Goal: Task Accomplishment & Management: Use online tool/utility

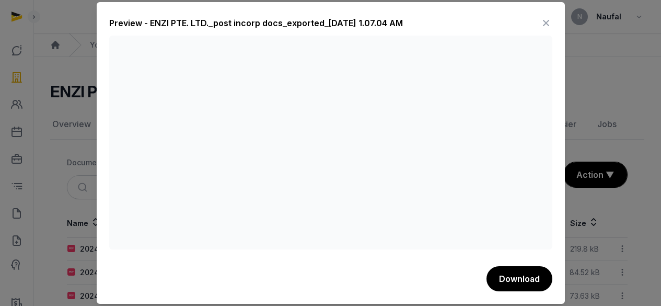
scroll to position [68, 0]
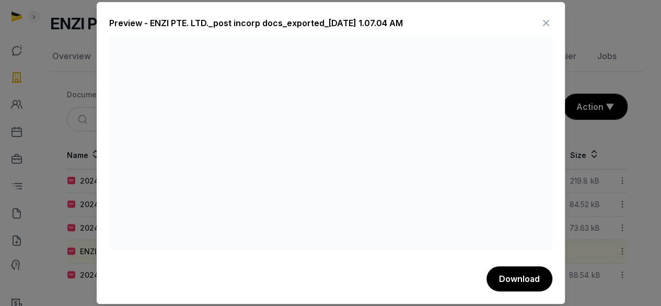
click at [549, 19] on icon at bounding box center [546, 23] width 13 height 17
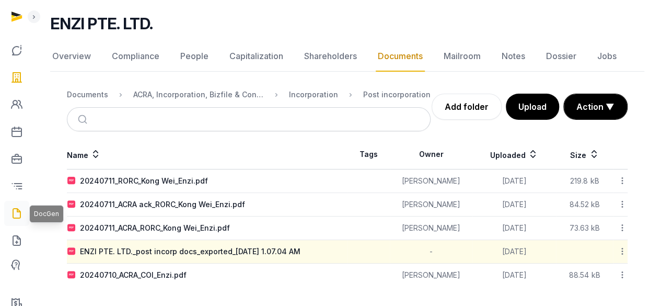
click at [10, 218] on icon at bounding box center [16, 213] width 13 height 17
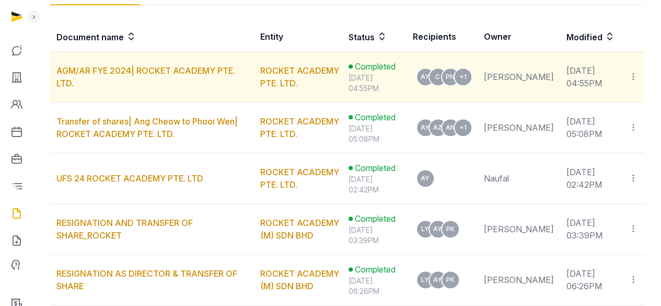
scroll to position [73, 0]
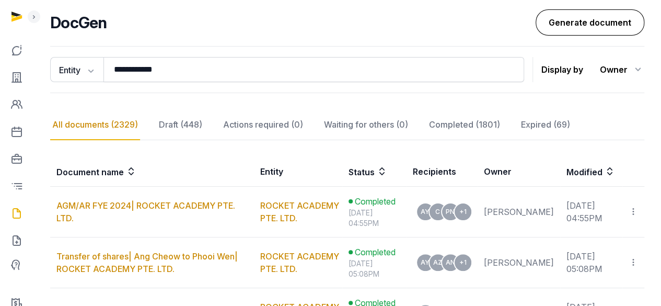
click at [590, 30] on link "Generate document" at bounding box center [590, 22] width 109 height 26
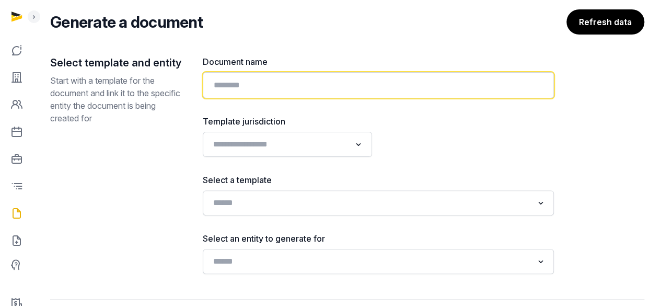
click at [353, 82] on input "text" at bounding box center [378, 85] width 351 height 26
paste input "**********"
click at [307, 84] on input "text" at bounding box center [378, 85] width 351 height 26
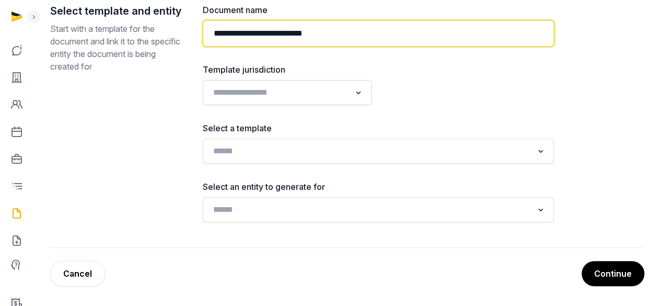
type input "**********"
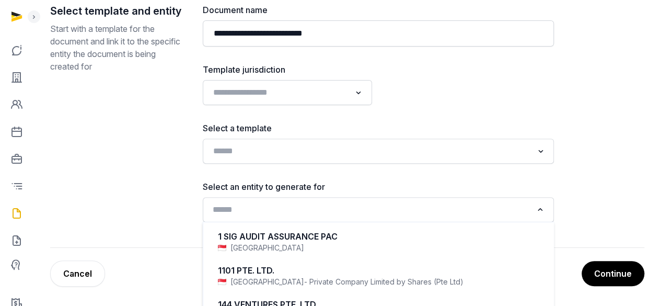
click at [403, 212] on input "Search for option" at bounding box center [371, 209] width 324 height 15
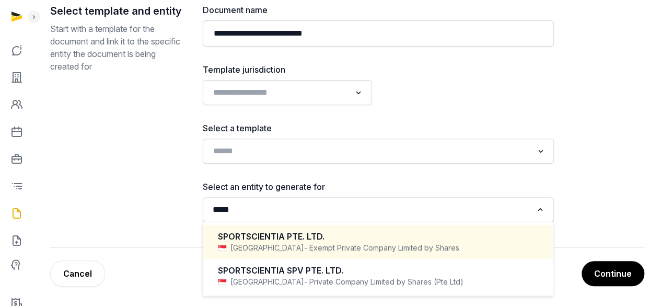
click at [375, 236] on div "SPORTSCIENTIA PTE. LTD." at bounding box center [378, 237] width 321 height 12
type input "*****"
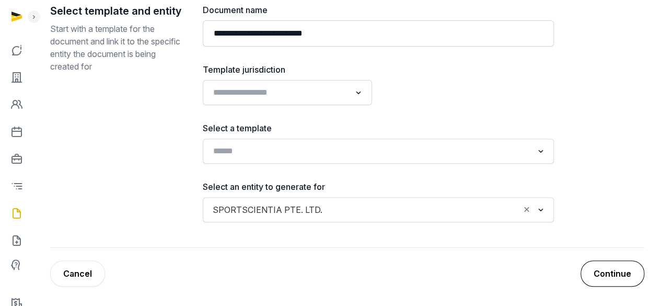
click at [604, 272] on button "Continue" at bounding box center [613, 273] width 64 height 26
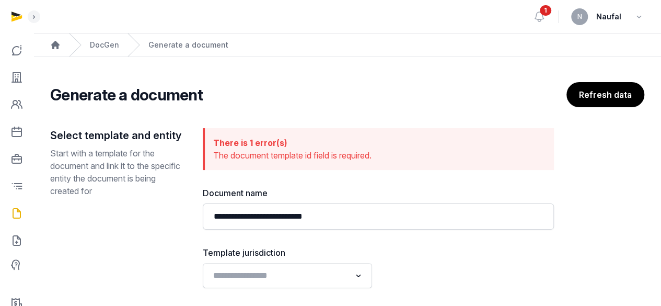
scroll to position [200, 0]
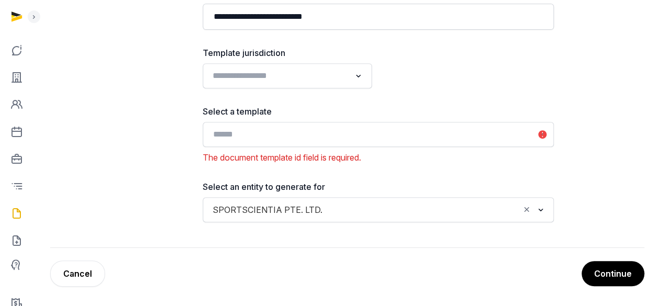
click at [349, 76] on input "Search for option" at bounding box center [280, 75] width 142 height 15
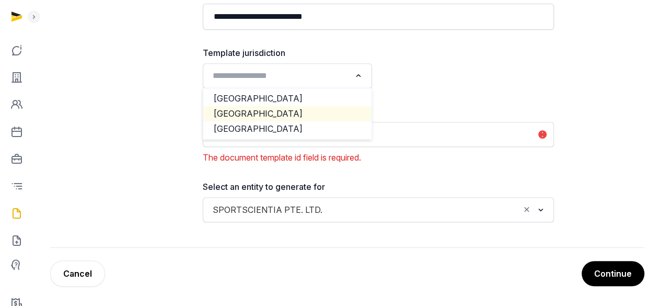
click at [317, 110] on li "[GEOGRAPHIC_DATA]" at bounding box center [287, 113] width 168 height 15
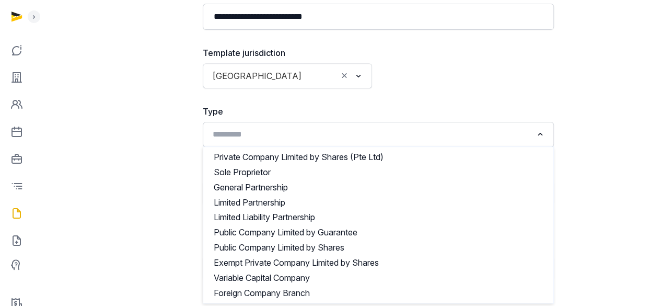
click at [534, 140] on div "Loading..." at bounding box center [541, 133] width 15 height 17
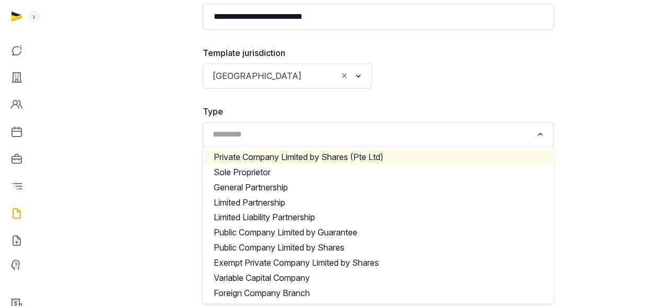
click at [464, 153] on li "Private Company Limited by Shares (Pte Ltd)" at bounding box center [378, 156] width 350 height 15
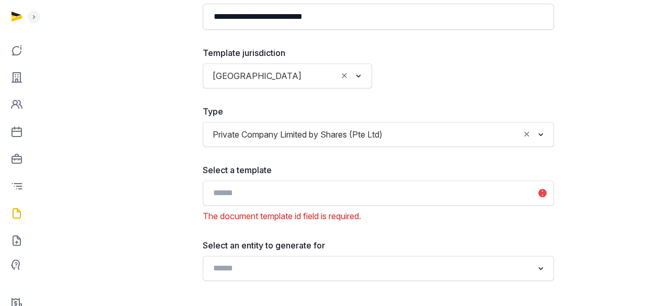
scroll to position [258, 0]
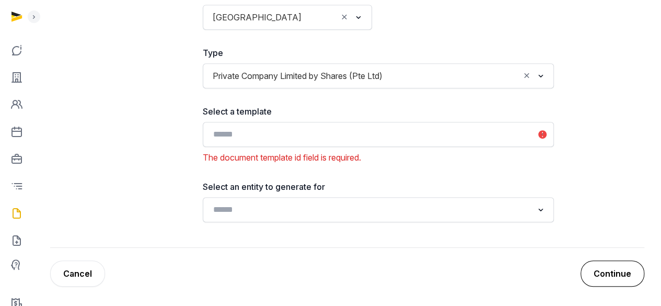
click at [619, 267] on button "Continue" at bounding box center [613, 273] width 64 height 26
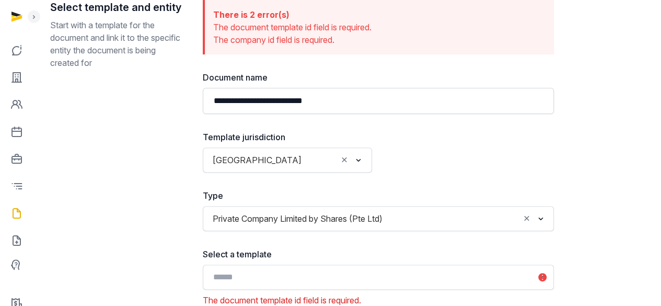
scroll to position [284, 0]
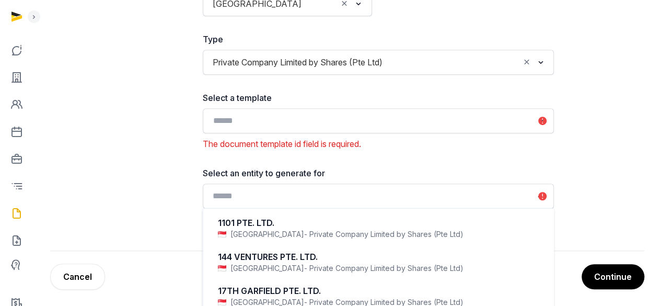
click at [480, 200] on input "Search for option" at bounding box center [371, 196] width 324 height 15
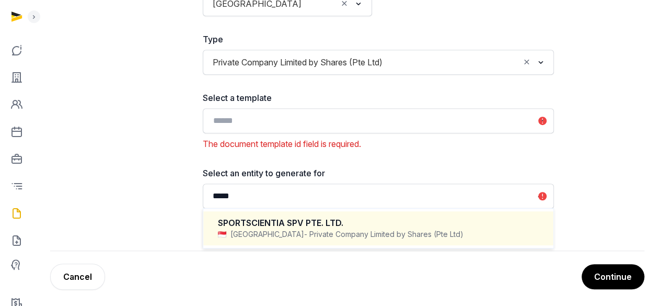
click at [414, 217] on div "SPORTSCIENTIA SPV PTE. LTD." at bounding box center [378, 223] width 321 height 12
type input "*****"
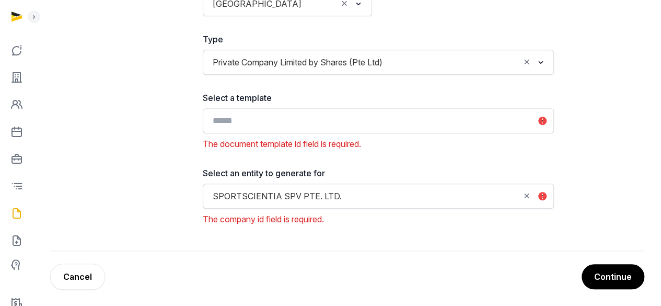
click at [462, 121] on input "Search for option" at bounding box center [371, 120] width 324 height 15
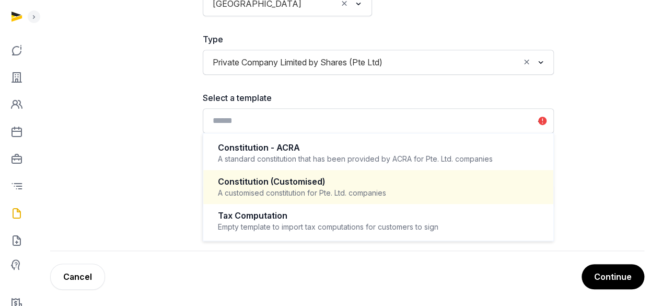
click at [420, 176] on div "Constitution (Customised)" at bounding box center [378, 182] width 321 height 12
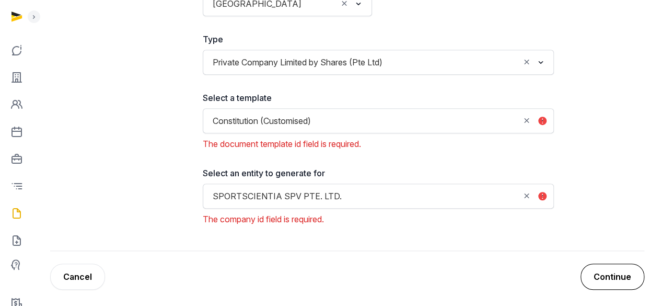
click at [589, 269] on button "Continue" at bounding box center [613, 276] width 64 height 26
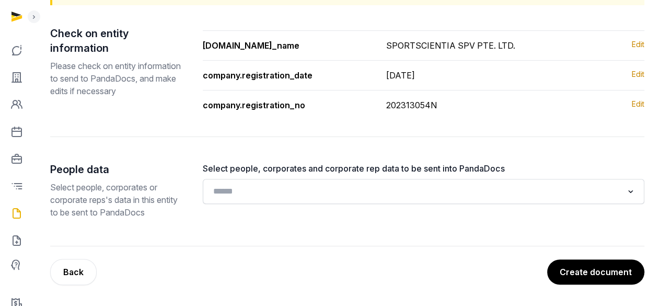
scroll to position [143, 0]
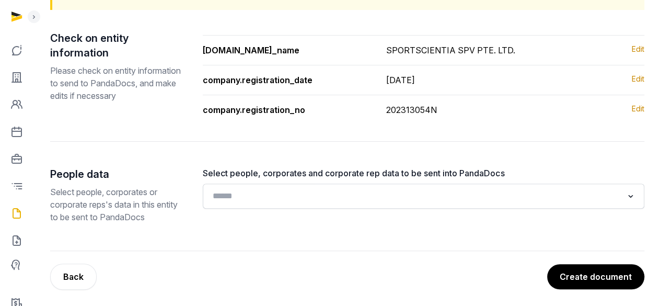
click at [539, 198] on input "Search for option" at bounding box center [416, 196] width 414 height 15
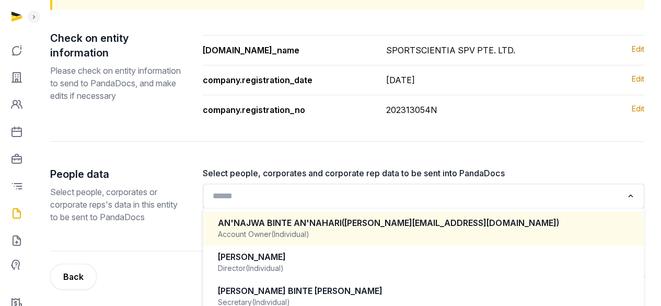
scroll to position [186, 0]
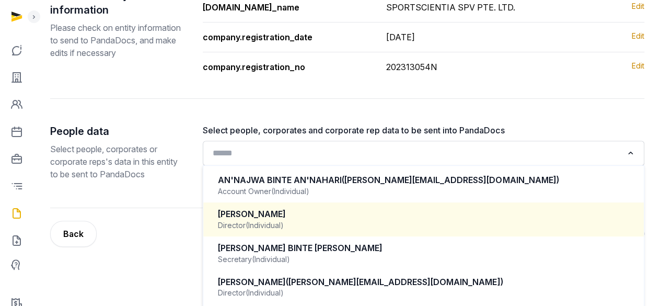
click at [367, 224] on div "Director (Individual)" at bounding box center [423, 225] width 411 height 10
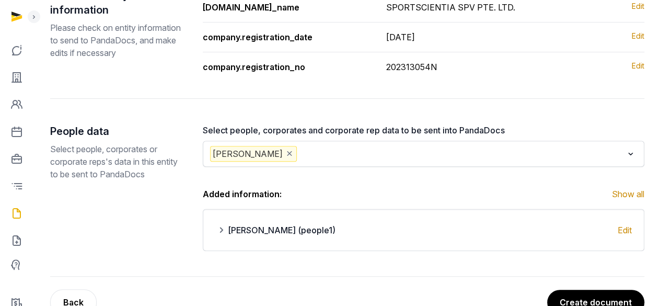
scroll to position [214, 0]
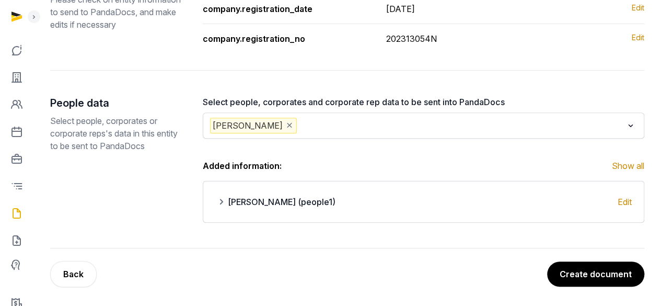
click at [472, 127] on input "Search for option" at bounding box center [461, 126] width 324 height 16
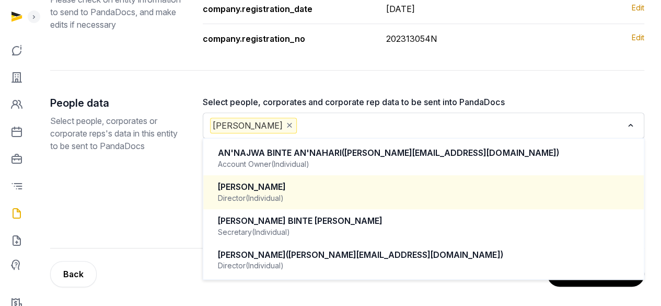
type input "*"
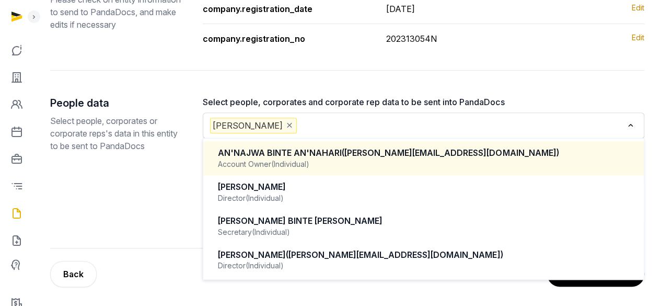
paste input "**********"
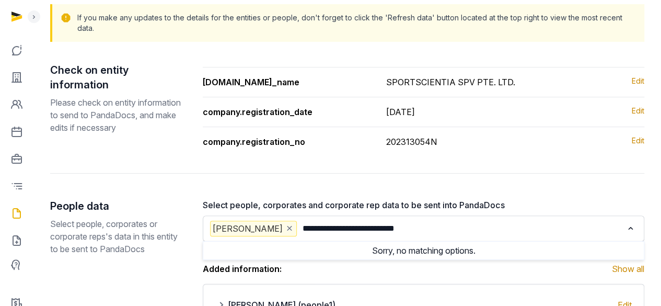
scroll to position [111, 0]
type input "**********"
click at [637, 82] on link "Edit" at bounding box center [638, 82] width 13 height 13
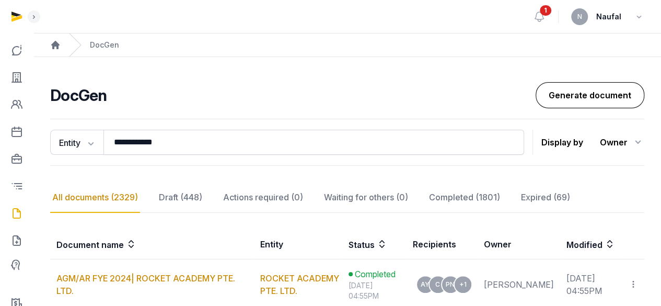
click at [574, 98] on link "Generate document" at bounding box center [590, 95] width 109 height 26
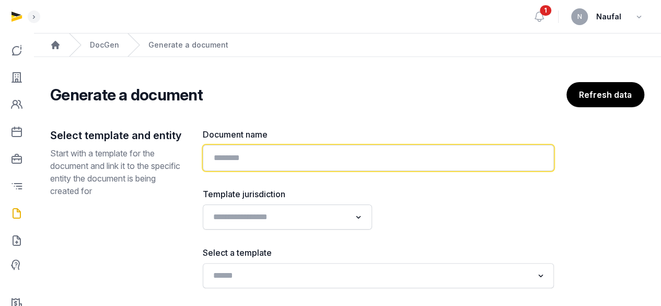
click at [289, 155] on input "text" at bounding box center [378, 158] width 351 height 26
paste input "**********"
drag, startPoint x: 367, startPoint y: 153, endPoint x: 140, endPoint y: 182, distance: 229.3
click at [140, 182] on div "**********" at bounding box center [347, 250] width 594 height 244
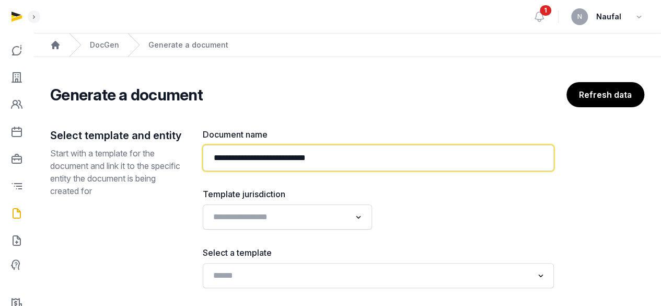
paste input "text"
type input "**********"
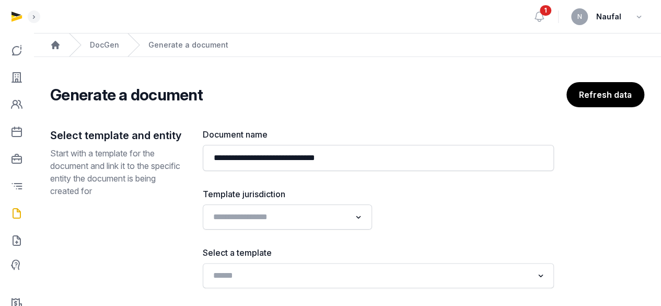
click at [309, 228] on div "Loading..." at bounding box center [287, 216] width 169 height 25
click at [331, 214] on input "Search for option" at bounding box center [280, 217] width 142 height 15
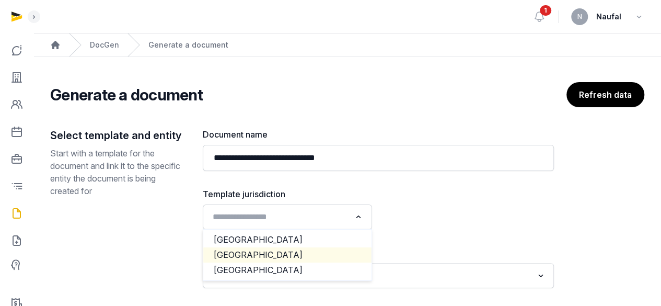
click at [278, 250] on li "Singapore" at bounding box center [287, 254] width 168 height 15
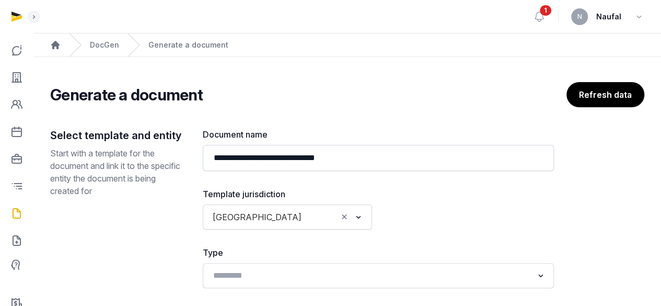
scroll to position [183, 0]
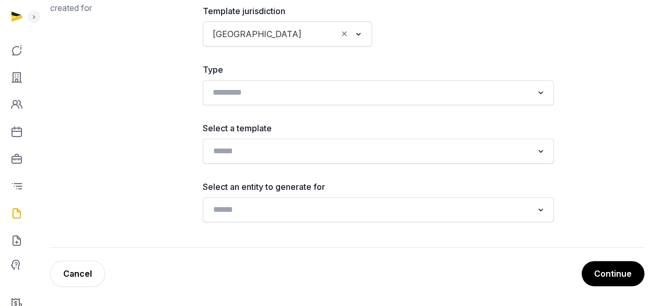
click at [465, 98] on input "Search for option" at bounding box center [371, 92] width 324 height 15
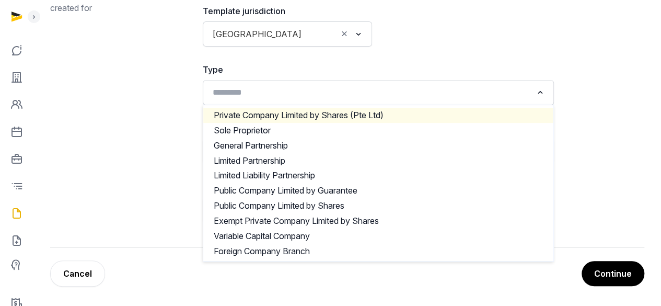
click at [408, 118] on li "Private Company Limited by Shares (Pte Ltd)" at bounding box center [378, 115] width 350 height 15
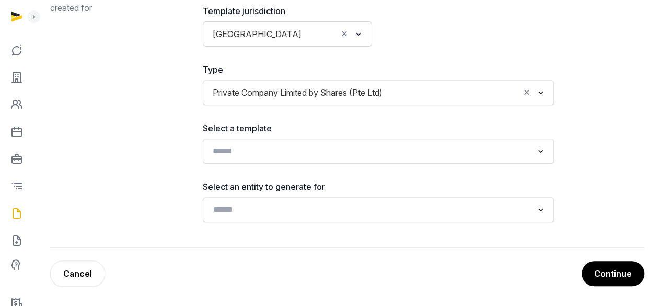
click at [385, 154] on input "Search for option" at bounding box center [371, 151] width 324 height 15
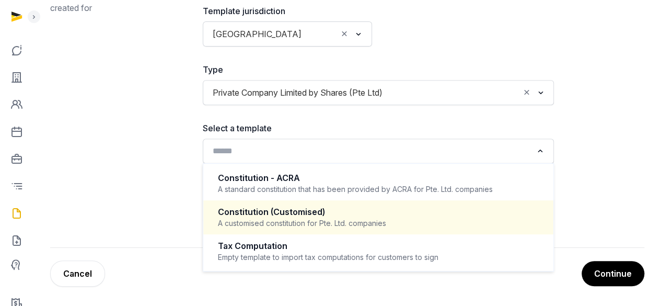
click at [370, 214] on div "Constitution (Customised)" at bounding box center [378, 212] width 321 height 12
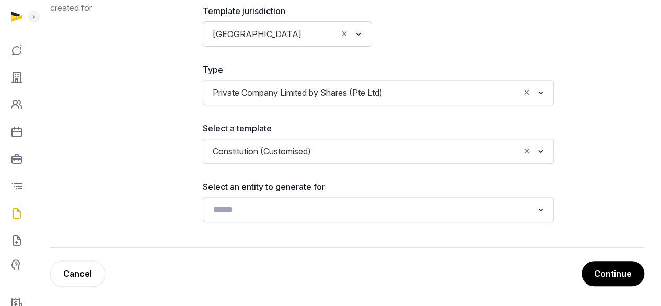
click at [406, 199] on div "Loading..." at bounding box center [378, 209] width 351 height 25
click at [471, 140] on div "Constitution (Customised) Loading..." at bounding box center [378, 151] width 351 height 25
click at [445, 164] on div "**********" at bounding box center [378, 83] width 351 height 277
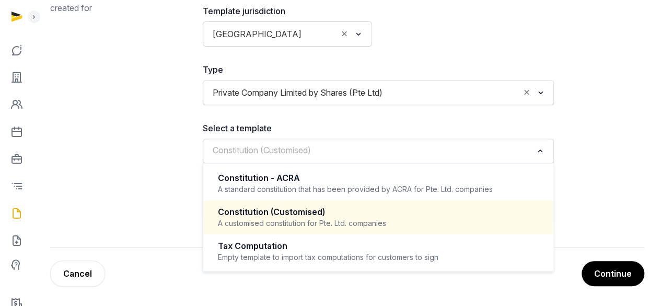
click at [459, 153] on input "Search for option" at bounding box center [371, 151] width 324 height 15
click at [423, 215] on div "Constitution (Customised)" at bounding box center [378, 212] width 321 height 12
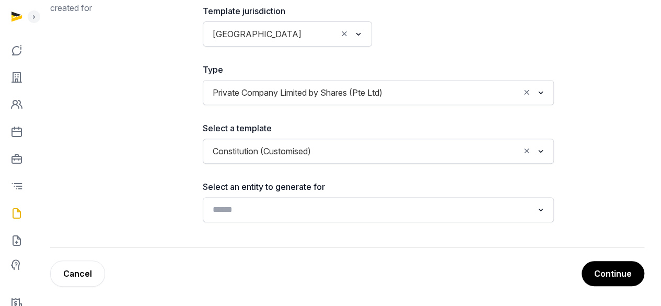
click at [446, 204] on input "Search for option" at bounding box center [371, 209] width 324 height 15
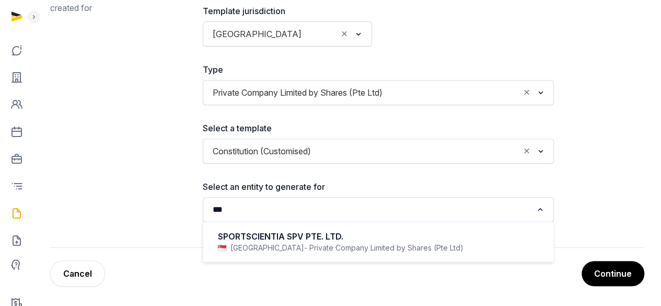
type input "***"
click at [250, 209] on input "Search for option" at bounding box center [371, 209] width 324 height 15
paste input "**********"
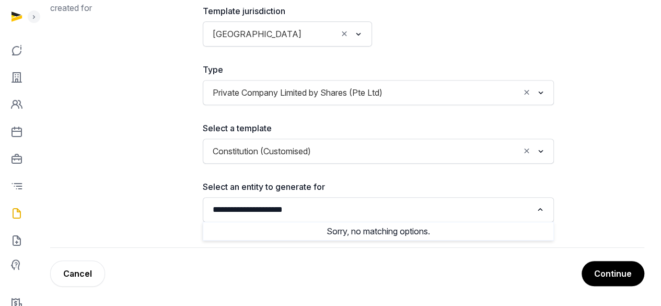
type input "**********"
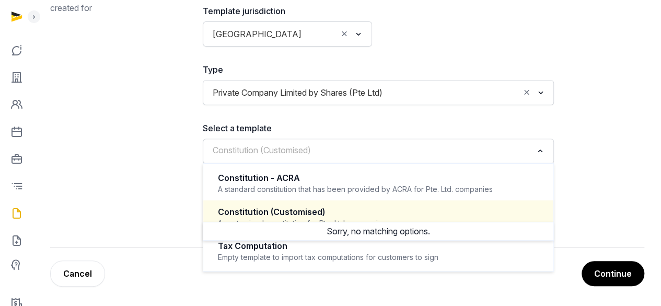
click at [339, 156] on input "Search for option" at bounding box center [371, 151] width 324 height 15
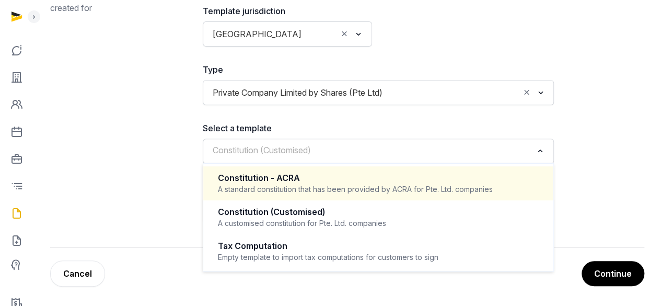
click at [344, 179] on div "Constitution - ACRA" at bounding box center [378, 178] width 321 height 12
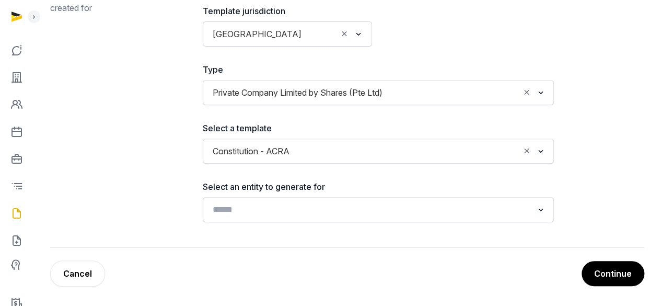
click at [342, 213] on input "Search for option" at bounding box center [371, 209] width 324 height 15
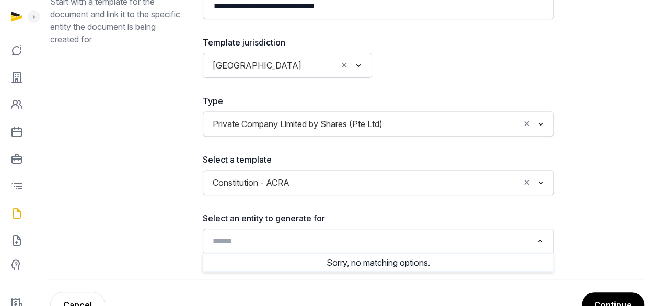
scroll to position [152, 0]
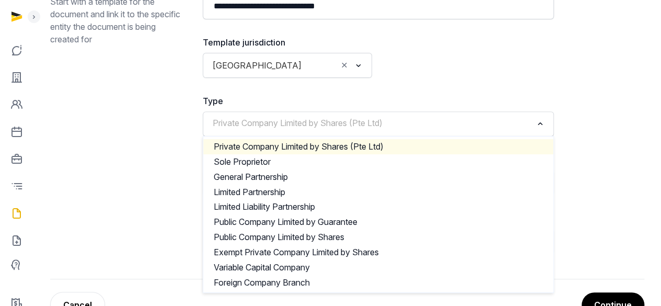
click at [382, 125] on span "Private Company Limited by Shares (Pte Ltd)" at bounding box center [297, 123] width 175 height 13
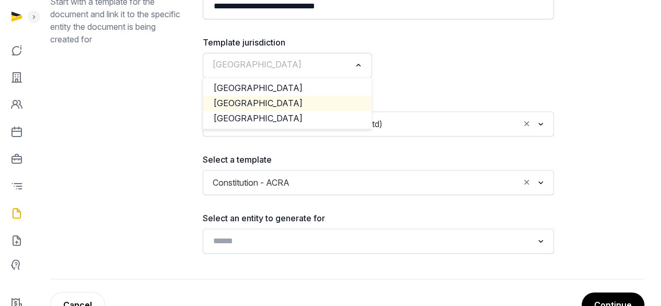
click at [279, 63] on input "Search for option" at bounding box center [280, 65] width 142 height 15
click at [274, 98] on li "Singapore" at bounding box center [287, 103] width 168 height 15
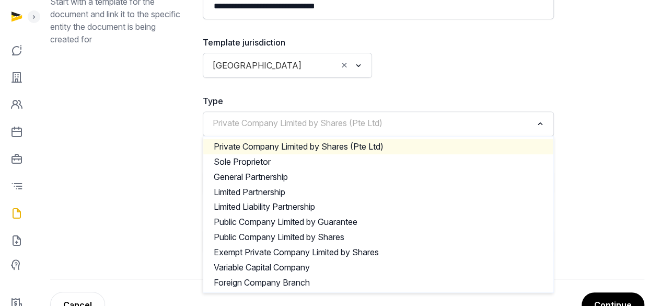
click at [317, 127] on span "Private Company Limited by Shares (Pte Ltd)" at bounding box center [297, 123] width 175 height 13
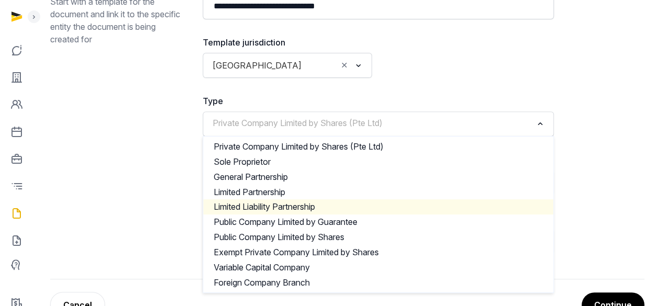
scroll to position [183, 0]
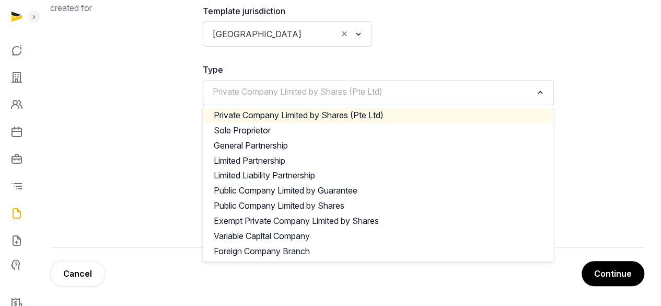
click at [349, 118] on li "Private Company Limited by Shares (Pte Ltd)" at bounding box center [378, 115] width 350 height 15
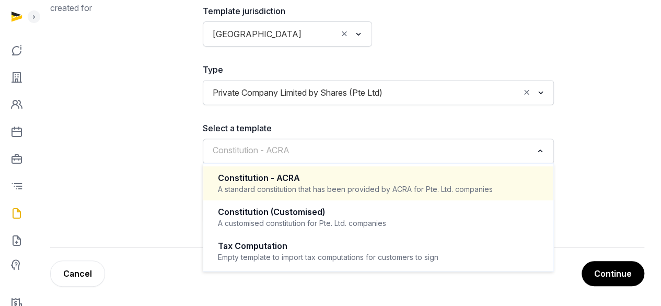
click at [378, 146] on input "Search for option" at bounding box center [371, 151] width 324 height 15
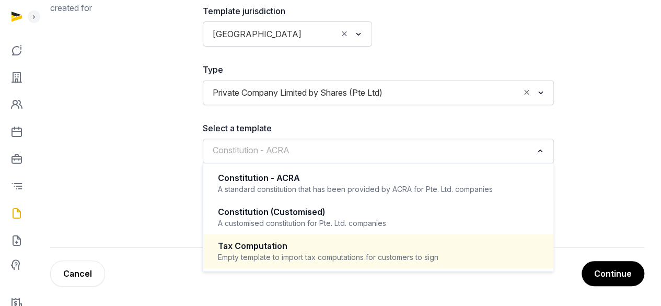
click at [356, 245] on div "Tax Computation" at bounding box center [378, 246] width 321 height 12
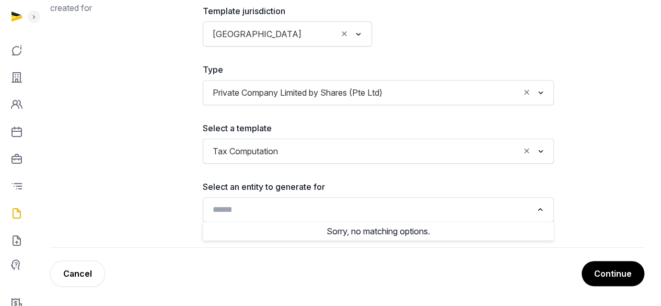
click at [363, 213] on input "Search for option" at bounding box center [371, 209] width 324 height 15
paste input "**********"
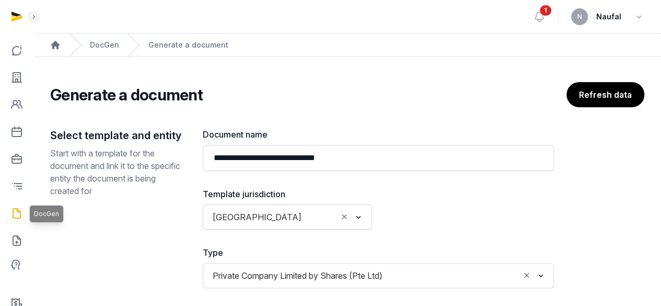
type input "**********"
click at [16, 213] on icon at bounding box center [16, 213] width 13 height 17
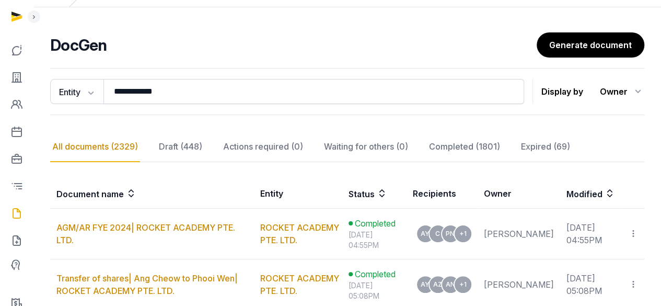
scroll to position [39, 0]
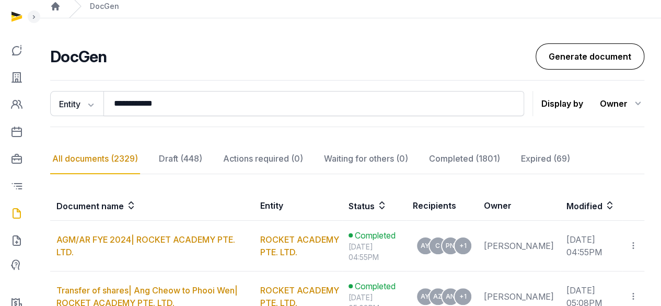
click at [595, 57] on link "Generate document" at bounding box center [590, 56] width 109 height 26
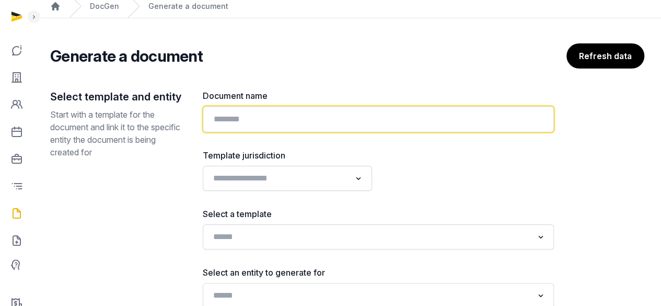
click at [335, 116] on input "text" at bounding box center [378, 119] width 351 height 26
paste input "**********"
type input "**********"
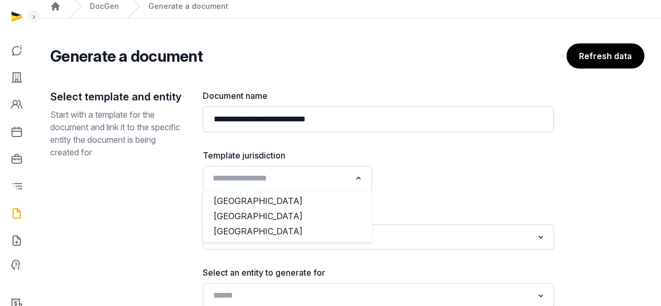
click at [350, 170] on div "Search for option" at bounding box center [280, 177] width 144 height 17
click at [289, 219] on li "Singapore" at bounding box center [287, 216] width 168 height 15
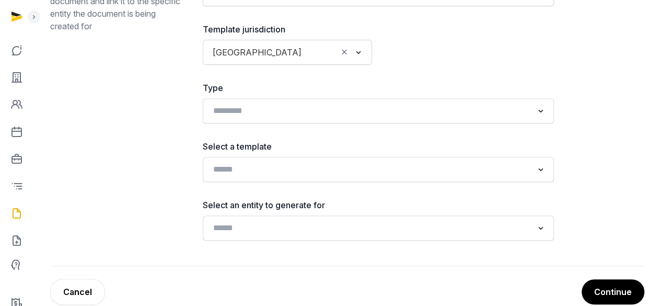
scroll to position [165, 0]
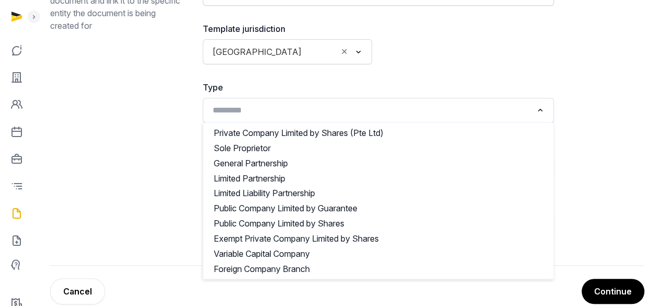
click at [434, 112] on input "Search for option" at bounding box center [371, 110] width 324 height 15
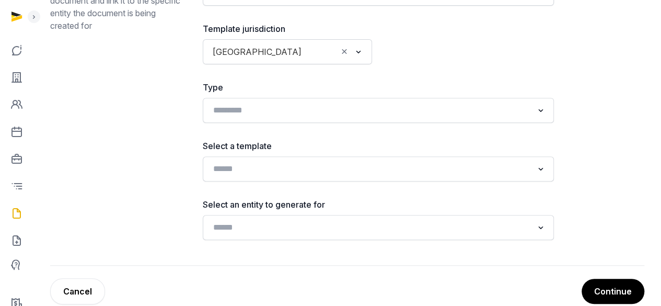
click at [467, 50] on div at bounding box center [469, 43] width 169 height 42
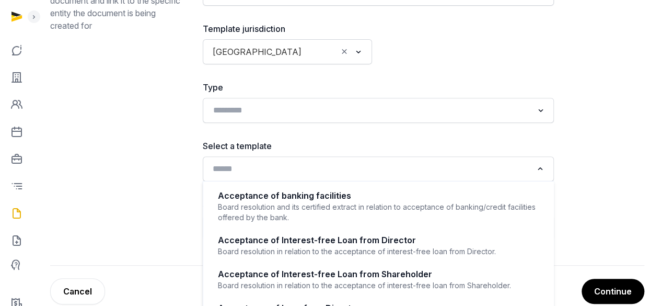
click at [446, 169] on input "Search for option" at bounding box center [371, 169] width 324 height 15
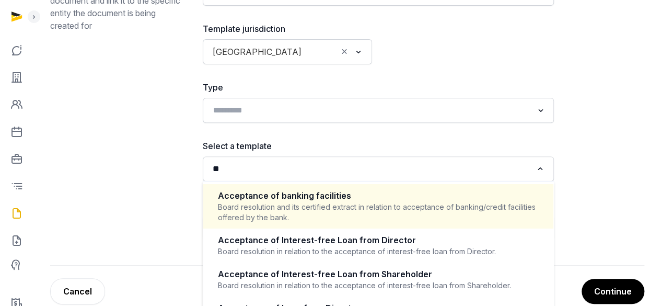
type input "*"
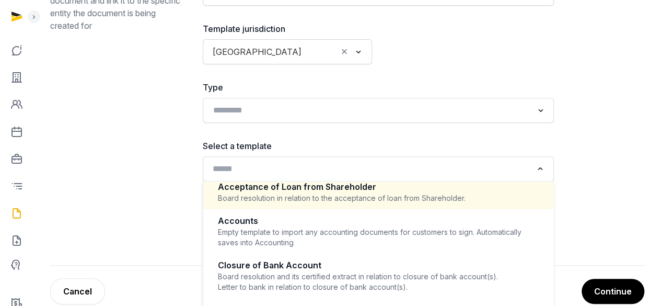
scroll to position [159, 0]
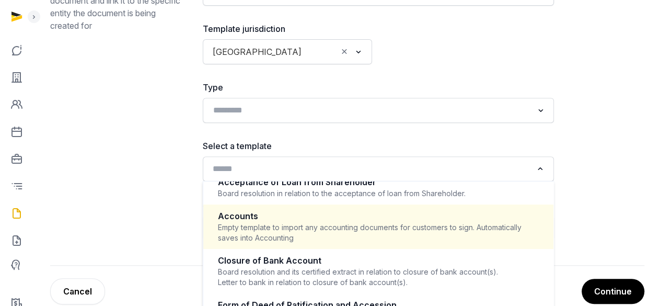
click at [375, 218] on div "Accounts" at bounding box center [378, 216] width 321 height 12
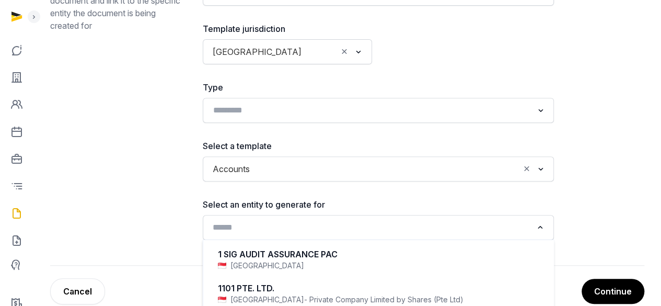
click at [393, 220] on input "Search for option" at bounding box center [371, 227] width 324 height 15
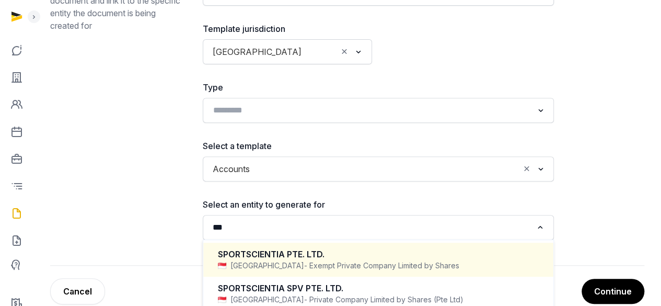
click at [354, 246] on div "SPORTSCIENTIA PTE. LTD. Singapore - Exempt Private Company Limited by Shares" at bounding box center [378, 259] width 329 height 31
type input "***"
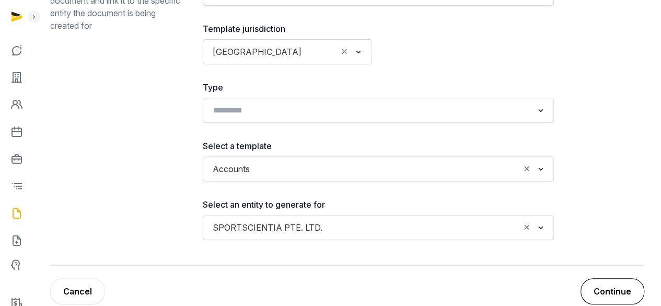
click at [599, 283] on button "Continue" at bounding box center [613, 291] width 64 height 26
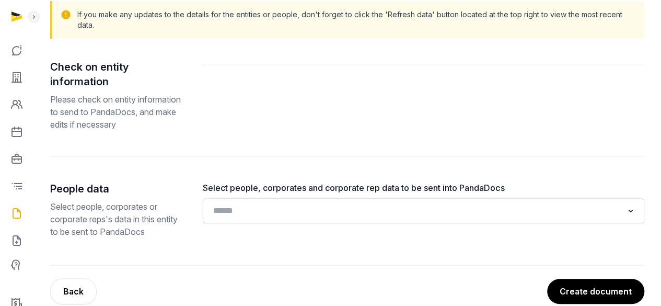
scroll to position [133, 0]
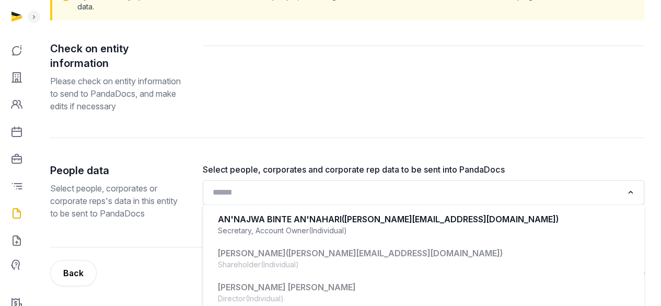
click at [408, 184] on div "Search for option" at bounding box center [416, 191] width 416 height 17
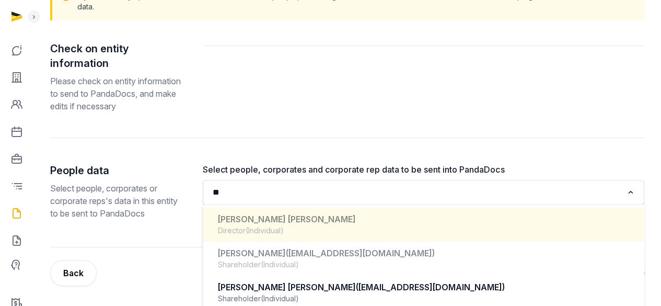
scroll to position [214, 0]
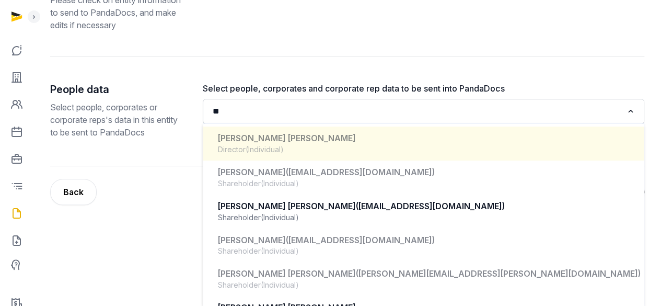
type input "*"
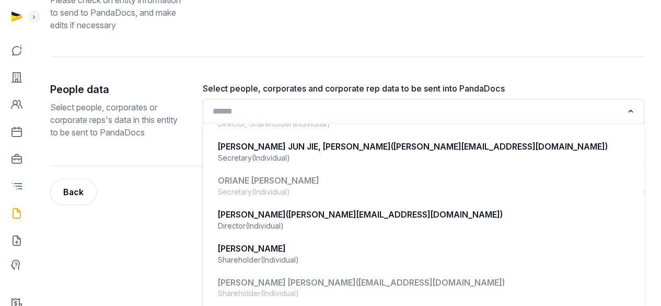
scroll to position [1043, 0]
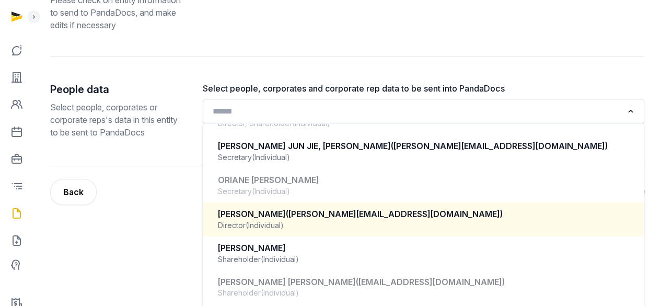
click at [343, 209] on span "(peter.lazou@sportscientia.com)" at bounding box center [394, 213] width 217 height 10
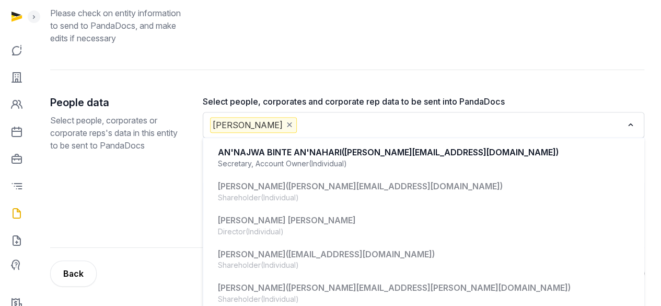
scroll to position [972, 0]
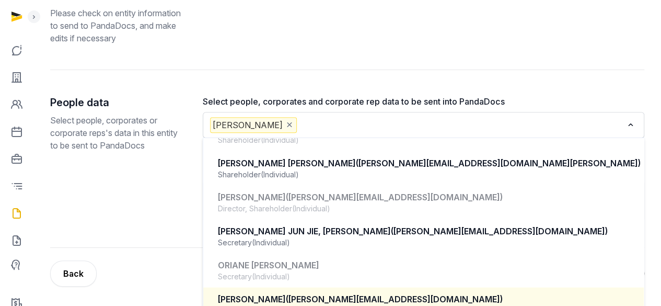
click at [410, 124] on input "Search for option" at bounding box center [461, 125] width 324 height 16
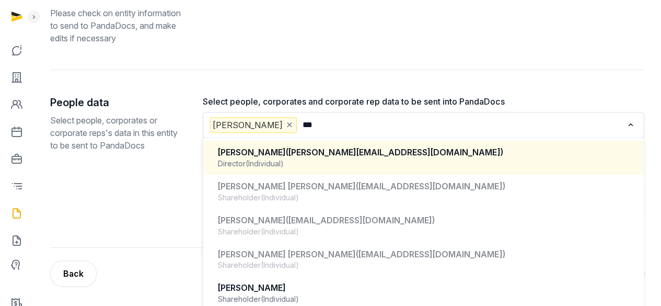
click at [390, 158] on div "Director (Individual)" at bounding box center [423, 163] width 411 height 10
type input "***"
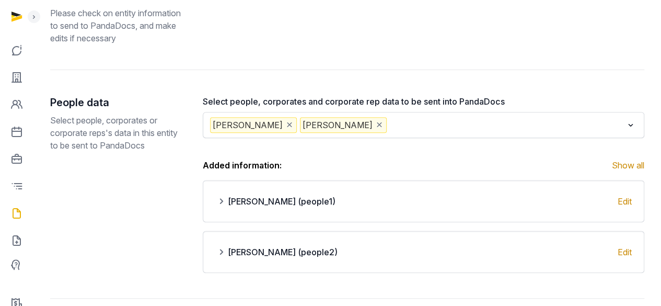
scroll to position [251, 0]
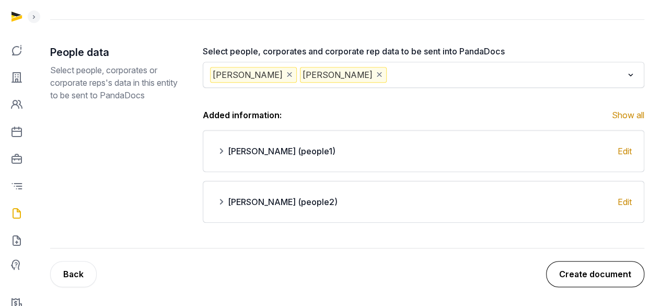
click at [569, 279] on button "Create document" at bounding box center [595, 274] width 98 height 26
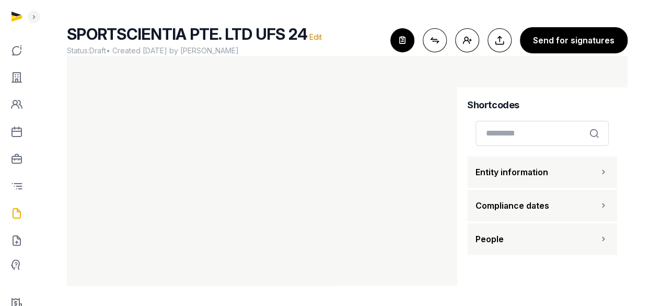
scroll to position [17, 0]
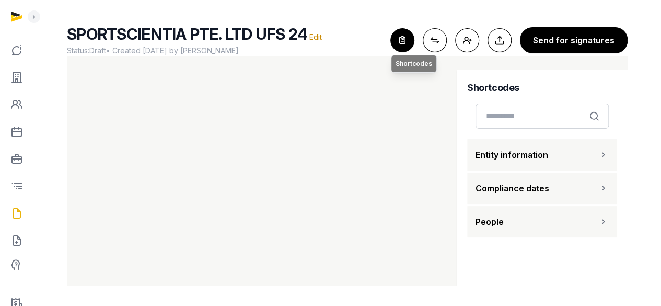
click at [411, 34] on icon "button" at bounding box center [402, 40] width 23 height 23
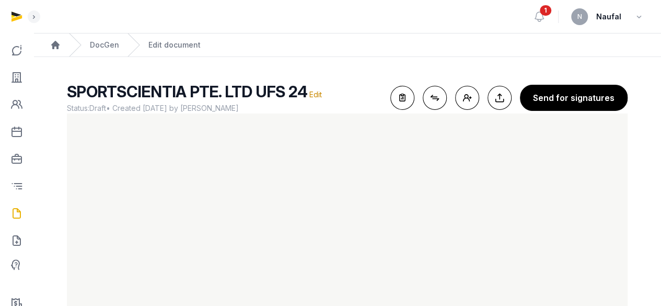
scroll to position [57, 0]
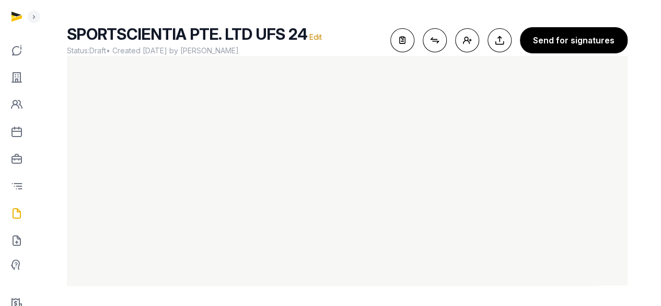
click at [363, 15] on main "SPORTSCIENTIA PTE. LTD UFS 24 Edit Status: Draft • Created 2025-08-22 by Naufal…" at bounding box center [347, 152] width 628 height 307
click at [367, 23] on main "SPORTSCIENTIA PTE. LTD UFS 24 Edit Status: Draft • Created 2025-08-22 by Naufal…" at bounding box center [347, 152] width 628 height 307
click at [399, 36] on icon "button" at bounding box center [402, 40] width 23 height 23
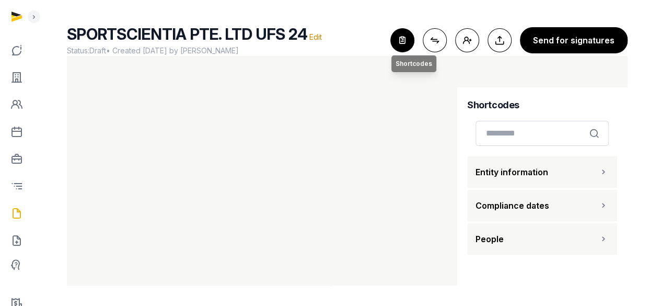
click at [407, 40] on icon "button" at bounding box center [402, 40] width 23 height 23
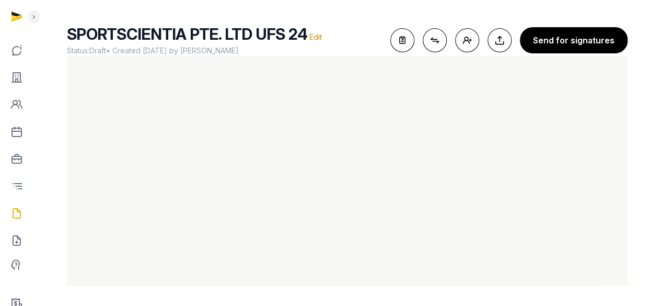
click at [642, 158] on div "SPORTSCIENTIA PTE. LTD UFS 24 Edit Status: Draft • Created 2025-08-22 by Naufal…" at bounding box center [347, 155] width 594 height 261
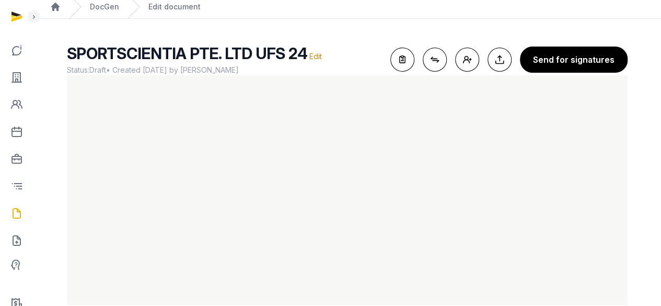
scroll to position [52, 0]
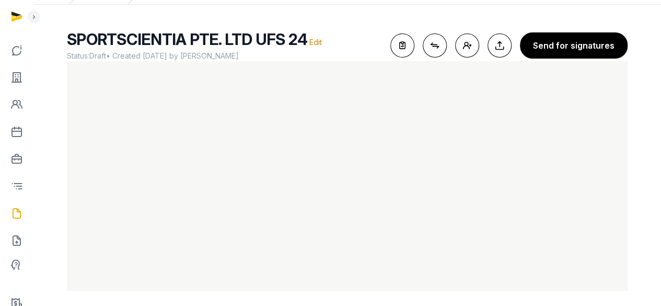
click at [646, 114] on main "SPORTSCIENTIA PTE. LTD UFS 24 Edit Status: Draft • Created 2025-08-22 by Naufal…" at bounding box center [347, 158] width 628 height 307
click at [652, 115] on main "SPORTSCIENTIA PTE. LTD UFS 24 Edit Status: Draft • Created 2025-08-22 by Naufal…" at bounding box center [347, 158] width 628 height 307
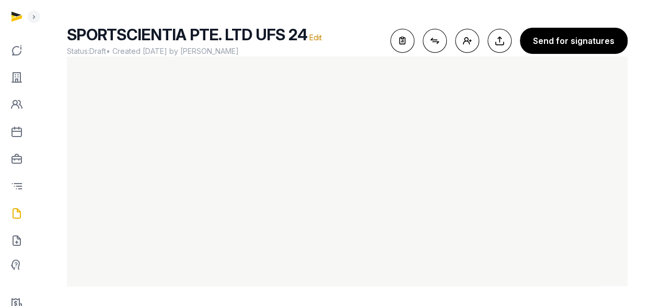
scroll to position [57, 0]
click at [642, 206] on div "SPORTSCIENTIA PTE. LTD UFS 24 Edit Status: Draft • Created 2025-08-22 by Naufal…" at bounding box center [347, 155] width 594 height 261
click at [359, 14] on main "SPORTSCIENTIA PTE. LTD UFS 24 Edit Status: Draft • Created 2025-08-22 by Naufal…" at bounding box center [347, 152] width 628 height 307
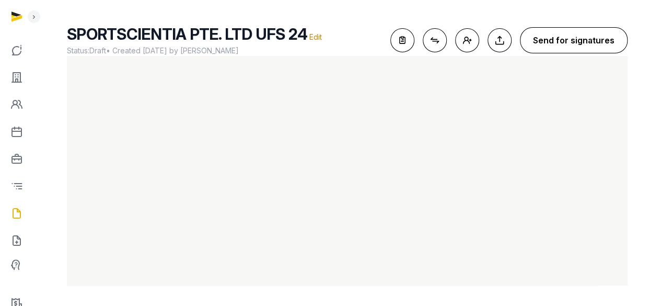
click at [542, 47] on button "Send for signatures" at bounding box center [574, 40] width 108 height 26
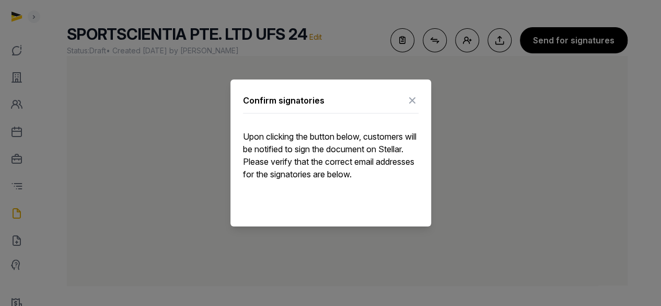
click at [411, 100] on icon at bounding box center [412, 100] width 13 height 17
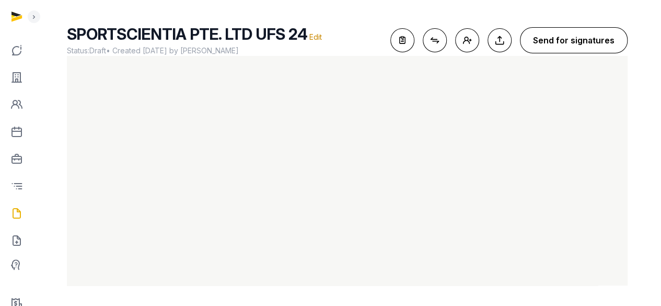
click at [580, 45] on button "Send for signatures" at bounding box center [574, 40] width 108 height 26
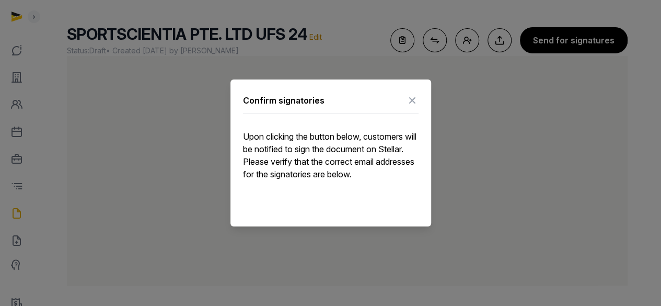
click at [413, 98] on icon at bounding box center [412, 100] width 13 height 17
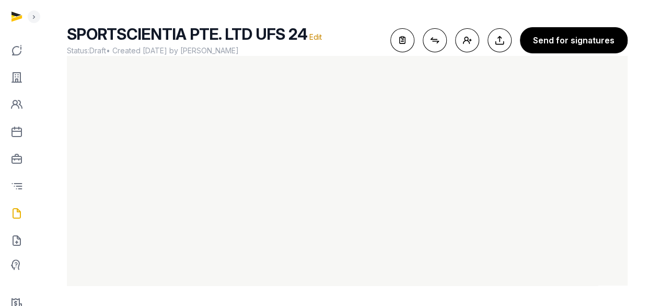
click at [648, 84] on main "SPORTSCIENTIA PTE. LTD UFS 24 Edit Status: Draft • Created 2025-08-22 by Naufal…" at bounding box center [347, 152] width 628 height 307
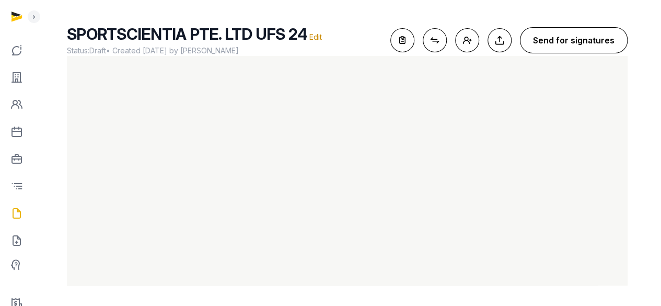
click at [589, 43] on button "Send for signatures" at bounding box center [574, 40] width 108 height 26
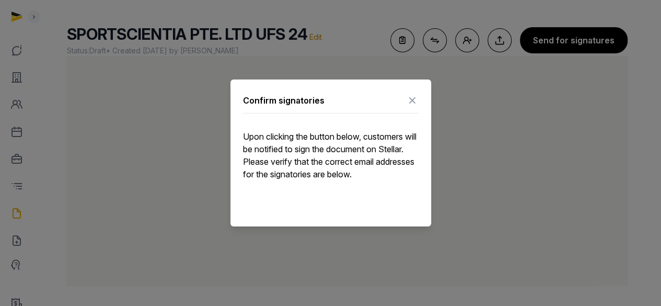
click at [411, 101] on icon at bounding box center [412, 100] width 13 height 17
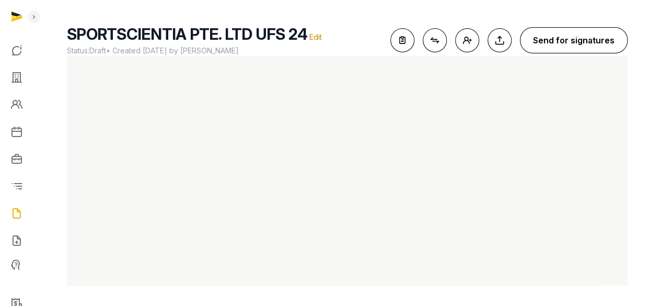
click at [603, 38] on button "Send for signatures" at bounding box center [574, 40] width 108 height 26
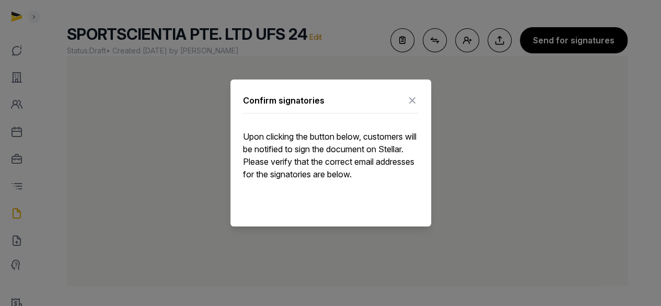
click at [411, 96] on icon at bounding box center [412, 100] width 13 height 17
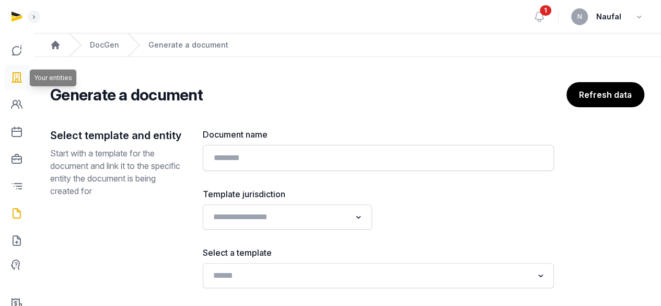
click at [26, 76] on link at bounding box center [16, 77] width 25 height 25
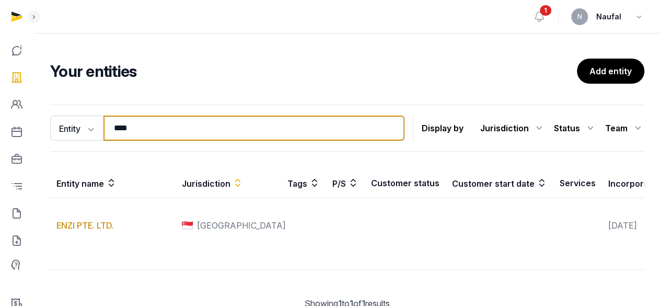
drag, startPoint x: 139, startPoint y: 129, endPoint x: 64, endPoint y: 140, distance: 75.0
click at [64, 140] on div "Entity Entity People Tags Services **** Search" at bounding box center [227, 128] width 354 height 25
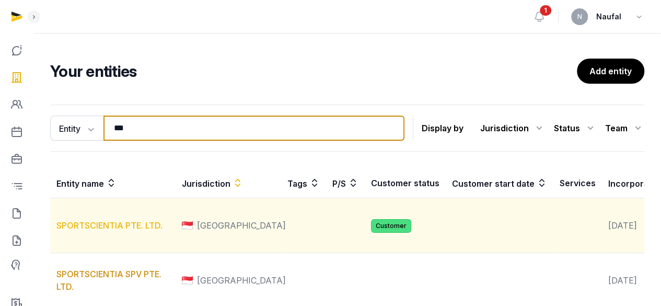
type input "***"
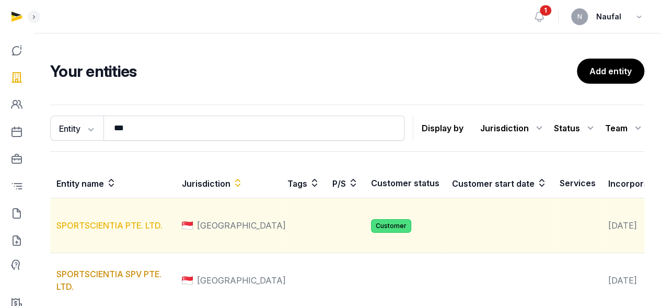
click at [73, 231] on link "SPORTSCIENTIA PTE. LTD." at bounding box center [109, 225] width 106 height 10
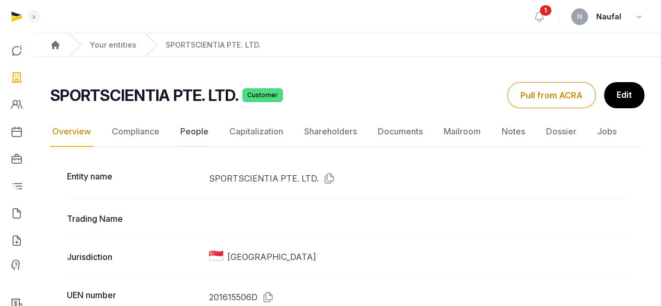
click at [184, 132] on link "People" at bounding box center [194, 132] width 32 height 30
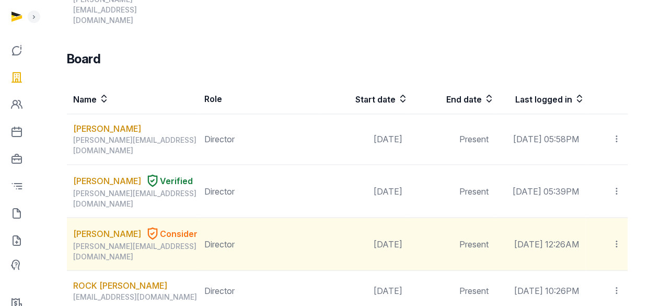
scroll to position [790, 0]
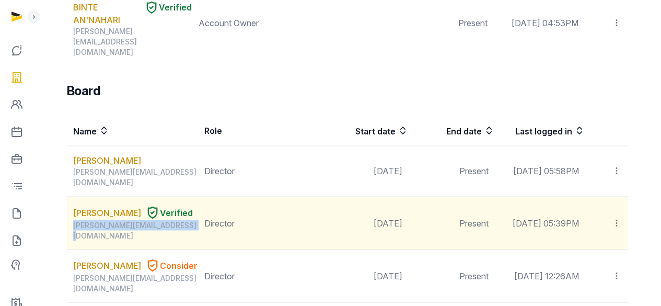
drag, startPoint x: 185, startPoint y: 99, endPoint x: 71, endPoint y: 105, distance: 114.1
click at [71, 197] on td "PANAYIOTIS LAZOU Verified peter.lazou@sportscientia.com" at bounding box center [132, 223] width 131 height 53
copy div "peter.lazou@sportscientia.com"
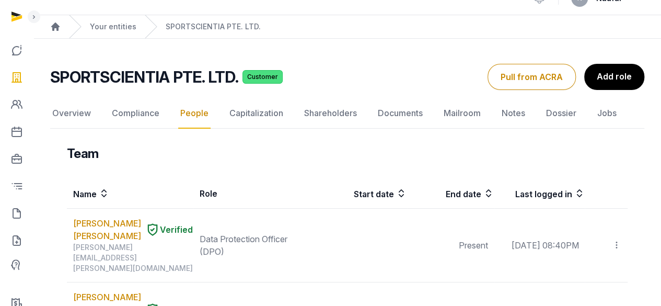
scroll to position [0, 0]
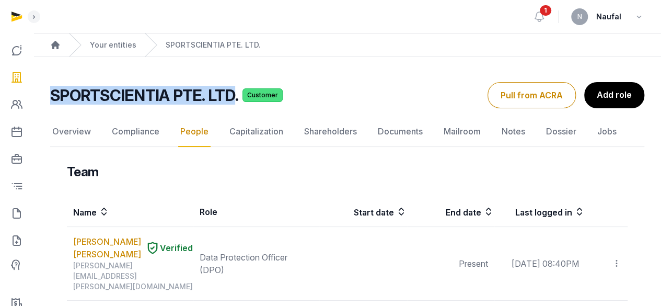
drag, startPoint x: 55, startPoint y: 95, endPoint x: 230, endPoint y: 96, distance: 175.1
click at [230, 96] on h2 "SPORTSCIENTIA PTE. LTD." at bounding box center [144, 95] width 188 height 19
copy h2 "SPORTSCIENTIA PTE. LTD"
click at [386, 135] on link "Documents" at bounding box center [400, 132] width 49 height 30
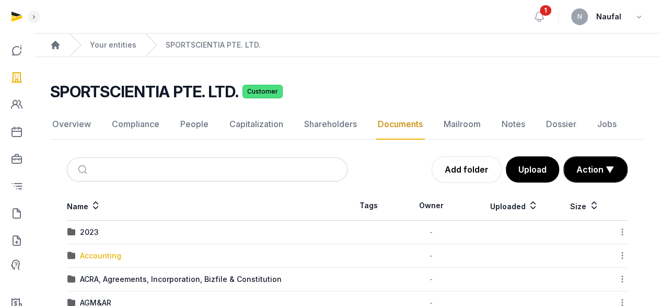
click at [109, 256] on div "Accounting" at bounding box center [100, 255] width 41 height 10
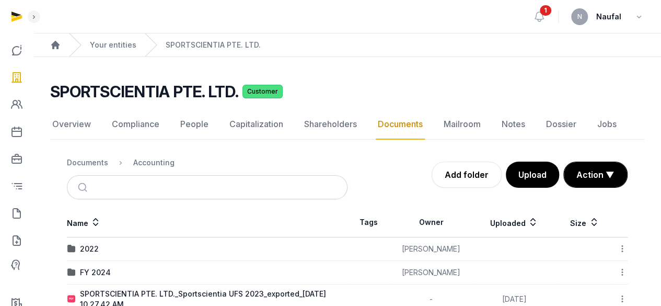
scroll to position [74, 0]
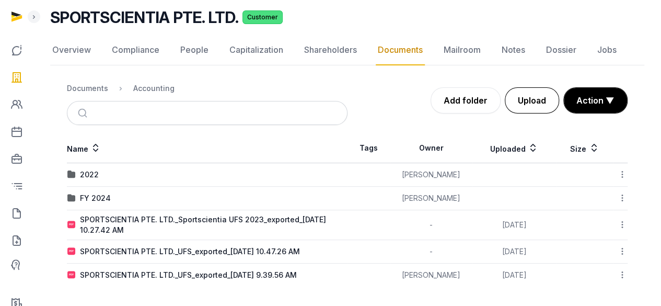
click at [526, 101] on button "Upload" at bounding box center [532, 100] width 54 height 26
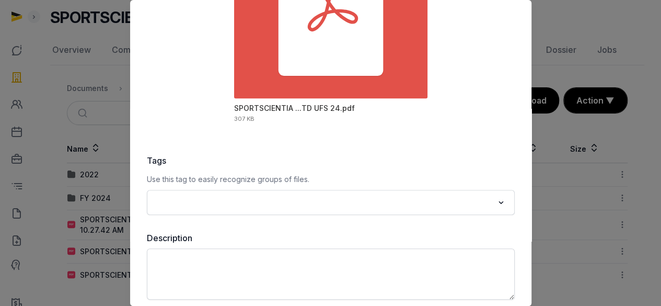
scroll to position [205, 0]
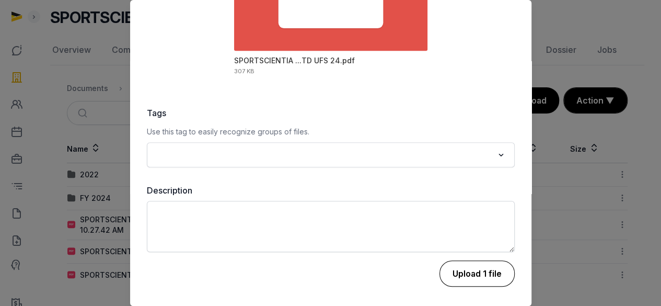
click at [477, 282] on button "Upload 1 file" at bounding box center [477, 273] width 75 height 26
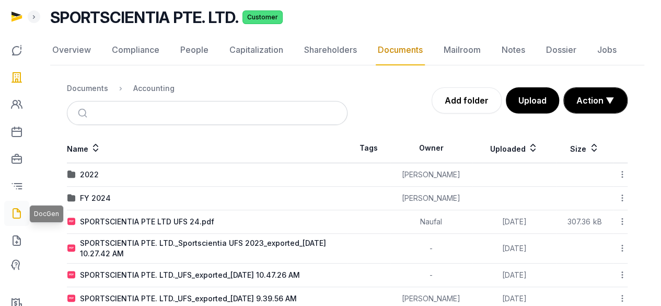
click at [19, 217] on icon at bounding box center [16, 213] width 13 height 17
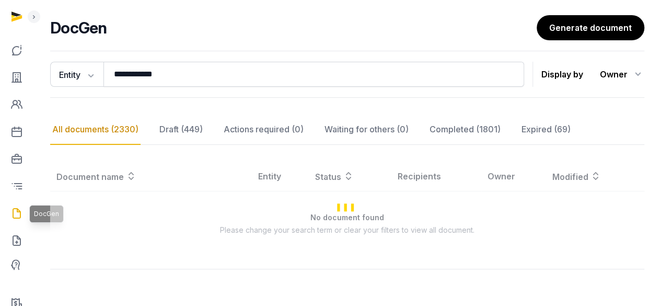
scroll to position [74, 0]
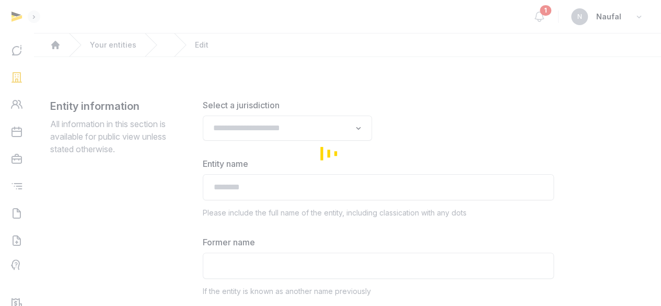
type input "**********"
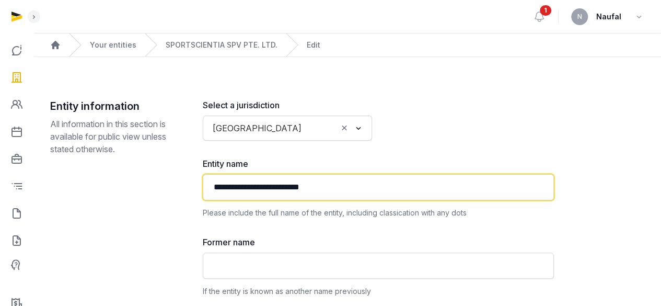
click at [369, 190] on input "**********" at bounding box center [378, 187] width 351 height 26
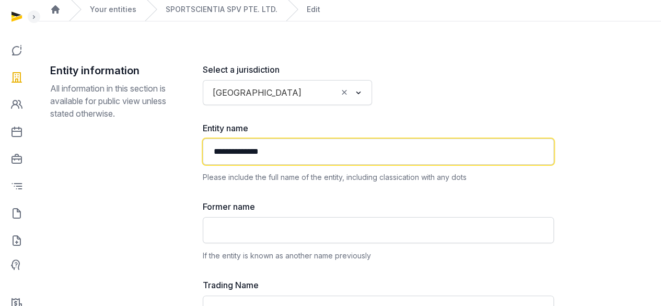
scroll to position [31, 0]
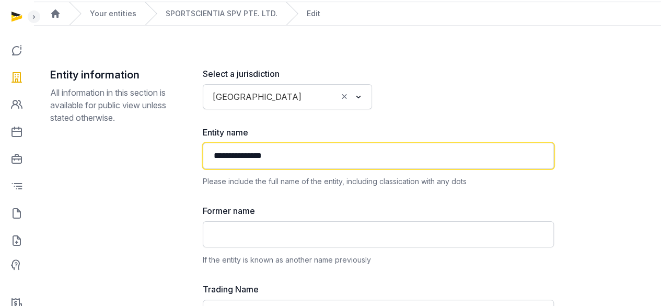
type input "**********"
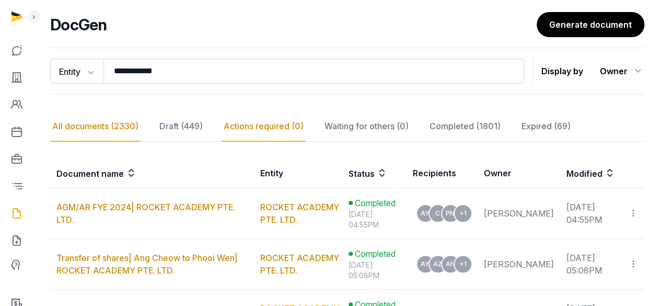
scroll to position [119, 0]
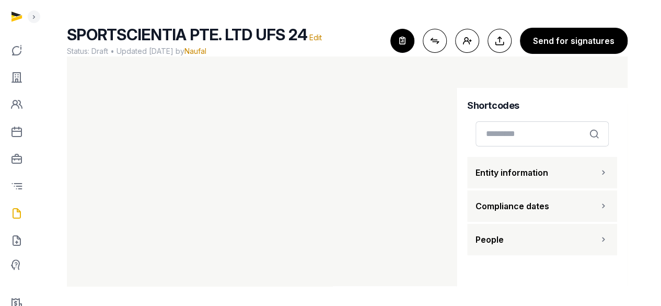
scroll to position [57, 0]
click at [607, 174] on icon "button" at bounding box center [604, 172] width 10 height 13
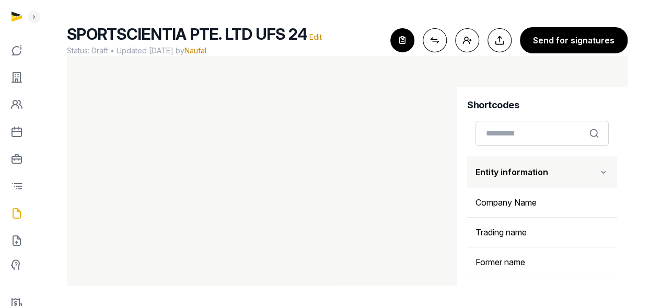
click at [607, 174] on button "Entity information" at bounding box center [542, 171] width 150 height 31
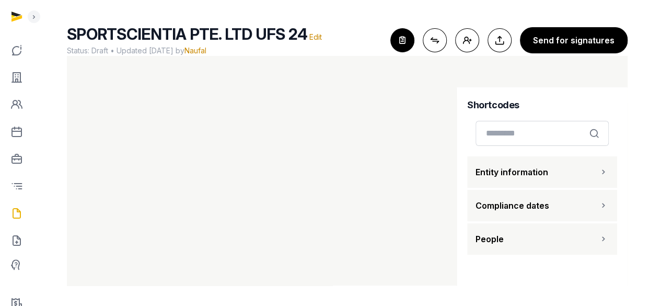
click at [591, 235] on button "People" at bounding box center [542, 238] width 150 height 31
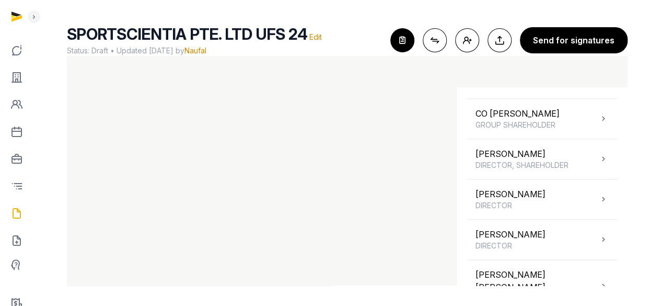
scroll to position [516, 0]
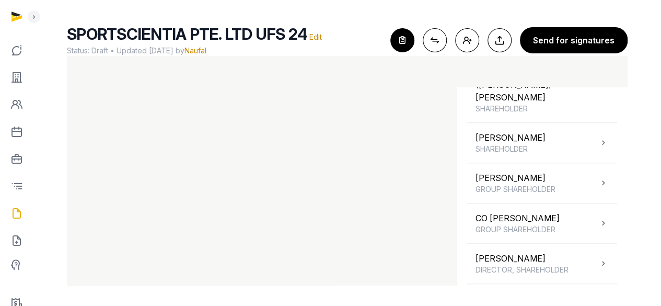
click at [588, 36] on button "Send for signatures" at bounding box center [574, 40] width 108 height 26
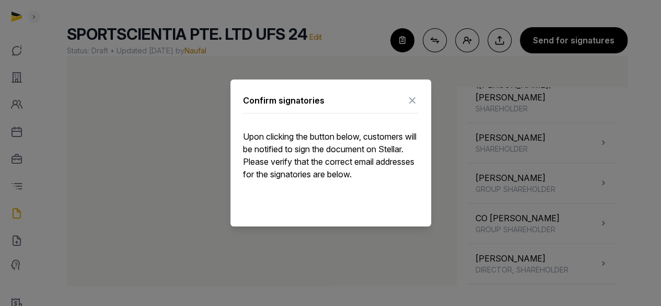
click at [409, 97] on icon at bounding box center [412, 100] width 13 height 17
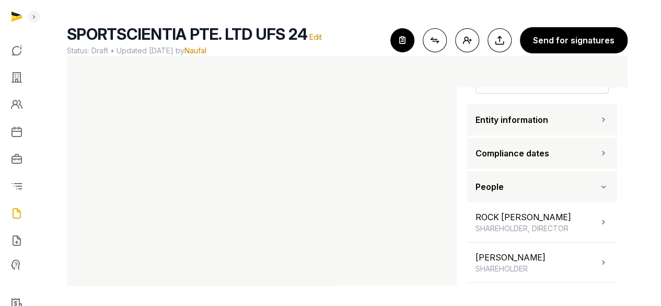
scroll to position [105, 0]
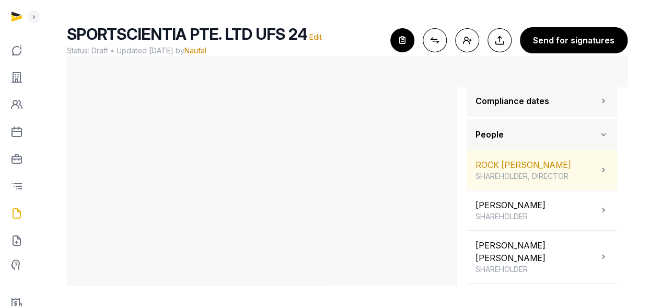
click at [599, 170] on icon at bounding box center [604, 170] width 10 height 13
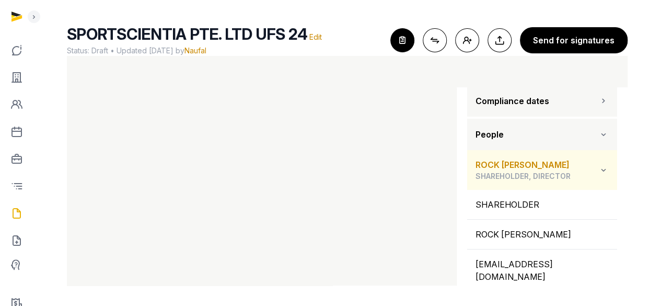
click at [599, 170] on icon at bounding box center [604, 170] width 10 height 13
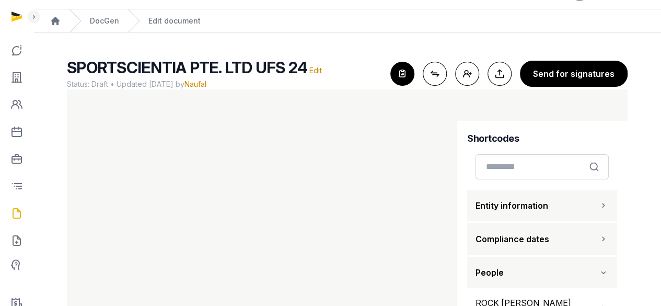
scroll to position [0, 0]
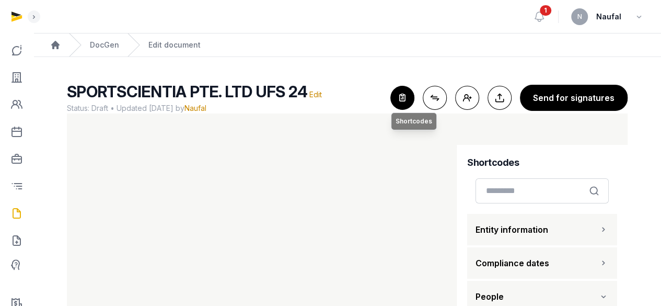
click at [413, 102] on icon "button" at bounding box center [402, 97] width 23 height 23
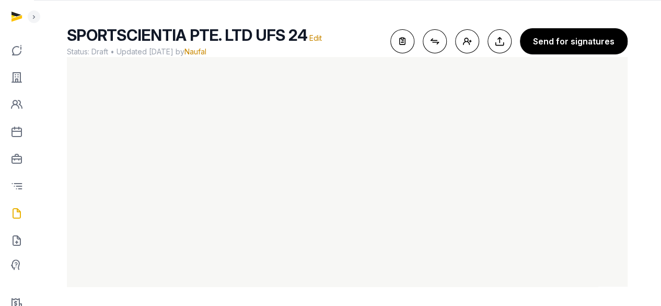
scroll to position [57, 0]
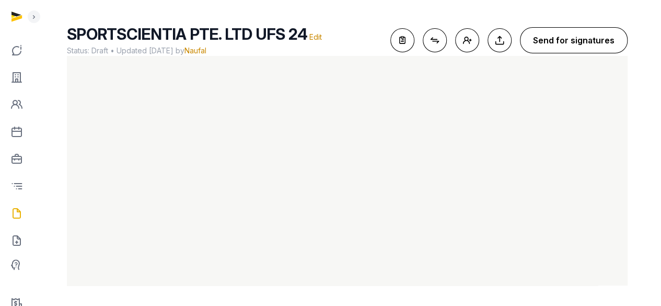
click at [591, 42] on button "Send for signatures" at bounding box center [574, 40] width 108 height 26
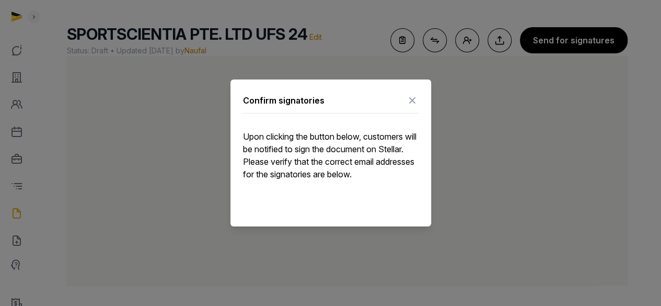
click at [416, 101] on icon at bounding box center [412, 100] width 13 height 17
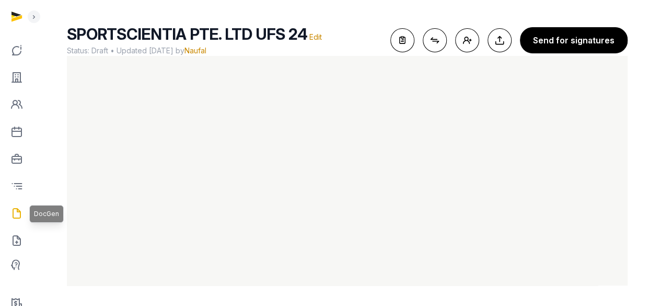
click at [10, 217] on icon at bounding box center [16, 213] width 13 height 17
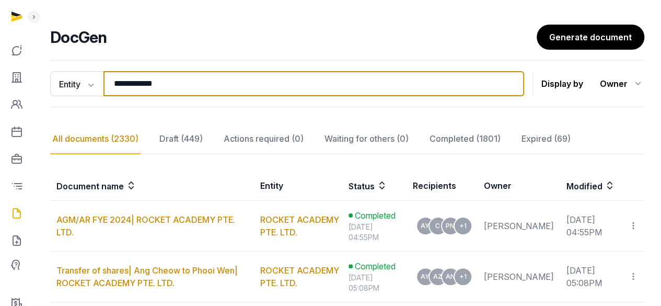
click at [508, 84] on input "**********" at bounding box center [313, 83] width 421 height 25
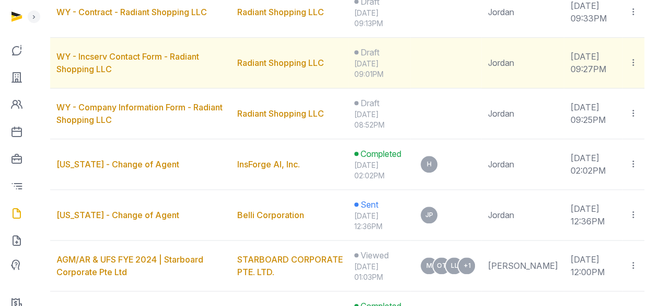
scroll to position [162, 0]
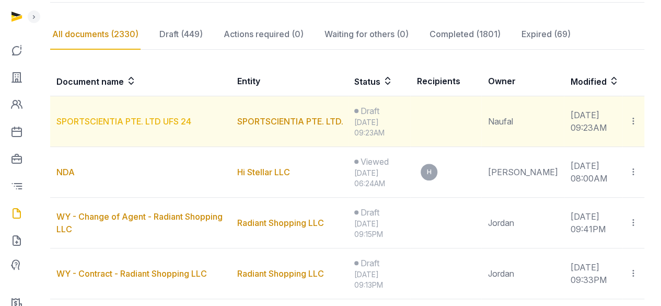
click at [158, 116] on link "SPORTSCIENTIA PTE. LTD UFS 24" at bounding box center [123, 121] width 135 height 10
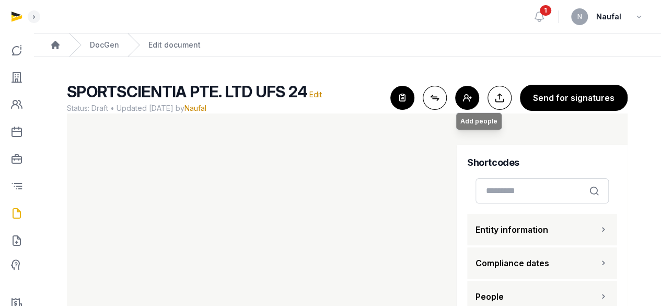
click at [471, 103] on button "Add people Add people" at bounding box center [467, 98] width 24 height 24
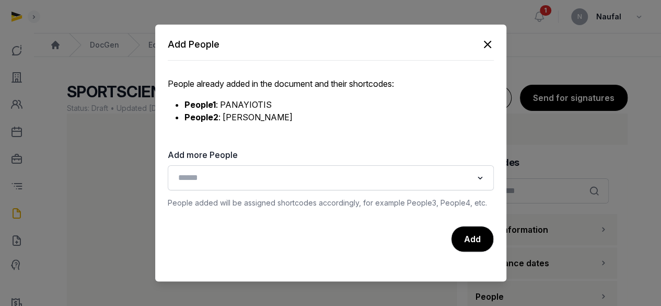
click at [486, 44] on icon "button" at bounding box center [488, 44] width 6 height 6
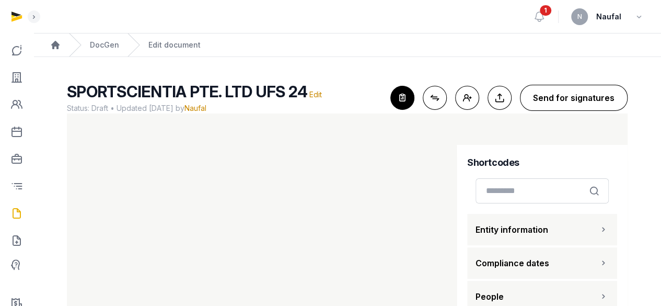
click at [572, 93] on button "Send for signatures" at bounding box center [574, 98] width 108 height 26
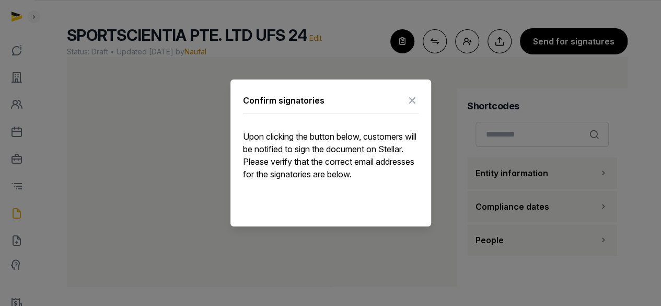
scroll to position [57, 0]
click at [413, 100] on icon at bounding box center [412, 100] width 13 height 17
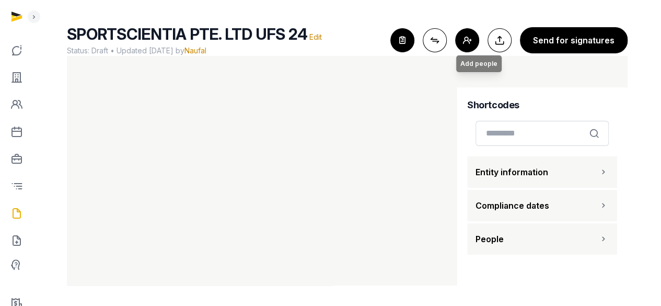
click at [473, 42] on button "Add people Add people" at bounding box center [467, 40] width 24 height 24
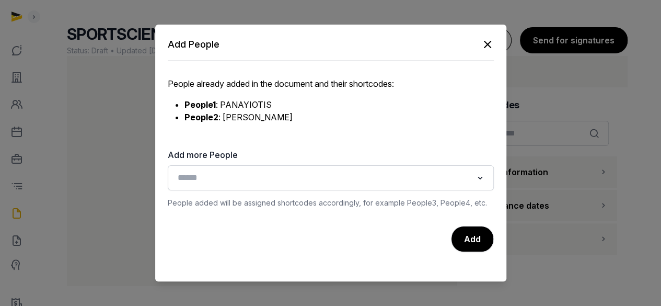
click at [344, 170] on div "Search for option" at bounding box center [323, 176] width 301 height 17
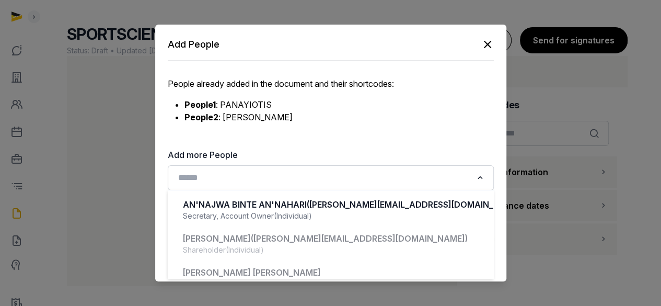
click at [494, 49] on div "Add People People already added in the document and their shortcodes: People1 :…" at bounding box center [330, 153] width 351 height 257
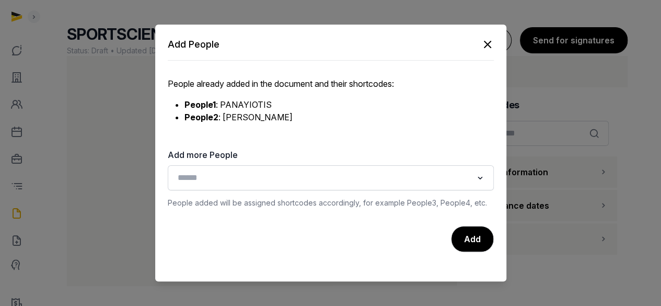
click at [438, 170] on input "Search for option" at bounding box center [323, 177] width 298 height 15
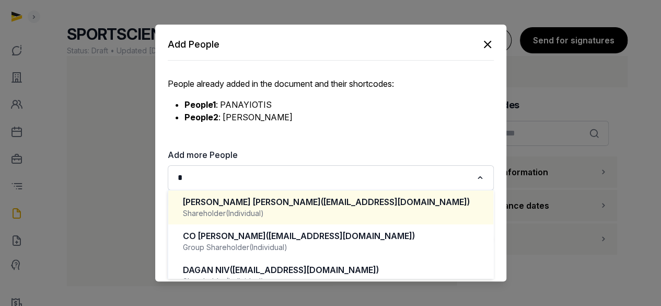
scroll to position [0, 0]
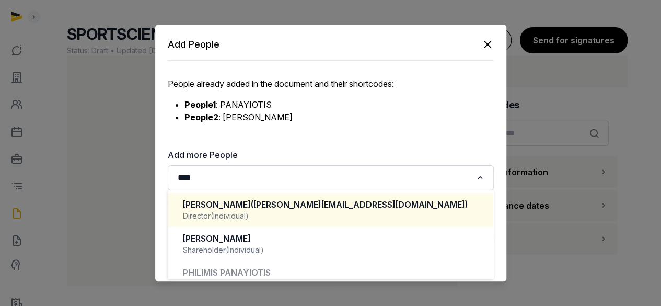
click at [371, 203] on span "(peter.lazou@sportscientia.com)" at bounding box center [359, 204] width 217 height 10
type input "****"
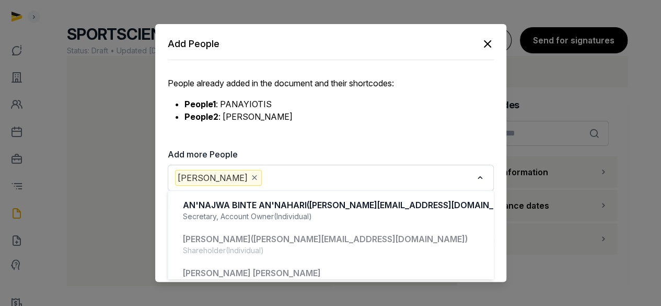
click at [373, 177] on input "Search for option" at bounding box center [368, 178] width 209 height 16
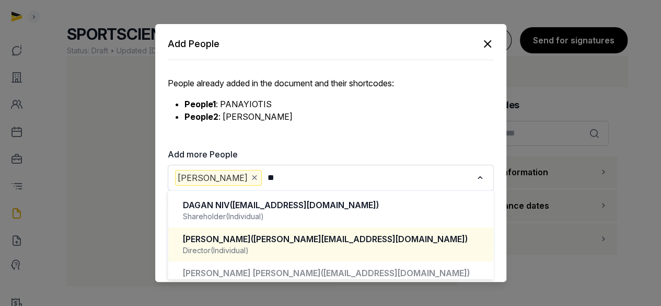
click at [281, 232] on div "DANIEL ANDREW VALE (daniel.vale@sportscientia.com) Director (Individual)" at bounding box center [331, 244] width 304 height 31
type input "**"
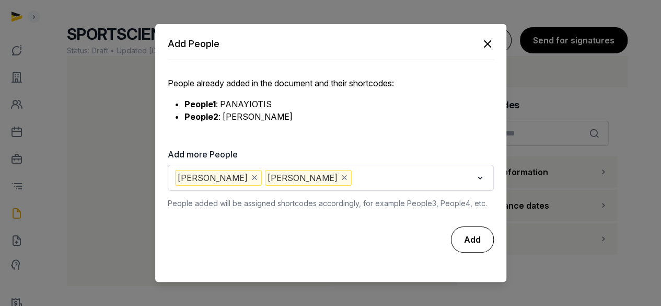
click at [485, 238] on div "Add" at bounding box center [472, 239] width 43 height 26
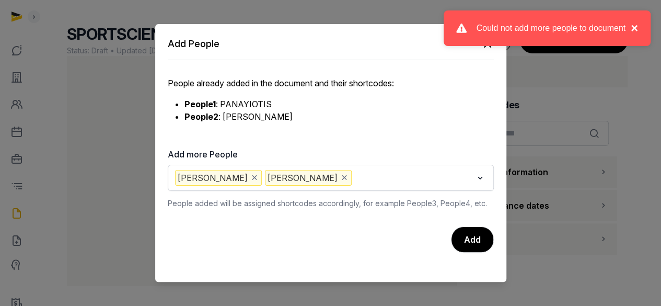
click at [633, 27] on button "×" at bounding box center [632, 28] width 13 height 13
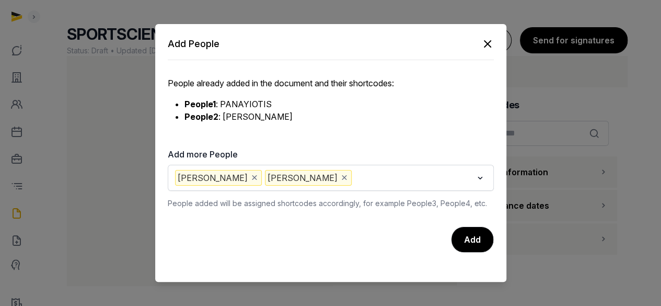
click at [489, 44] on icon "button" at bounding box center [487, 44] width 13 height 13
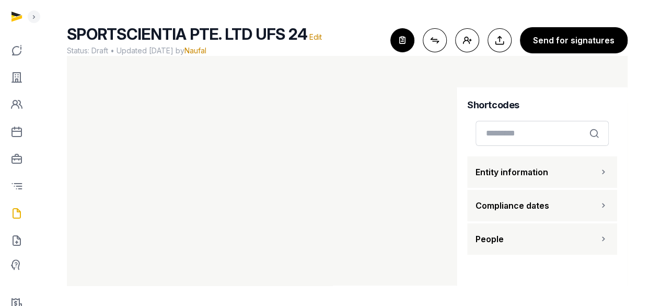
click at [568, 236] on button "People" at bounding box center [542, 238] width 150 height 31
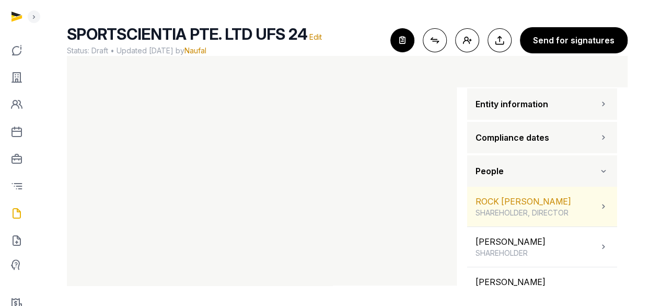
scroll to position [105, 0]
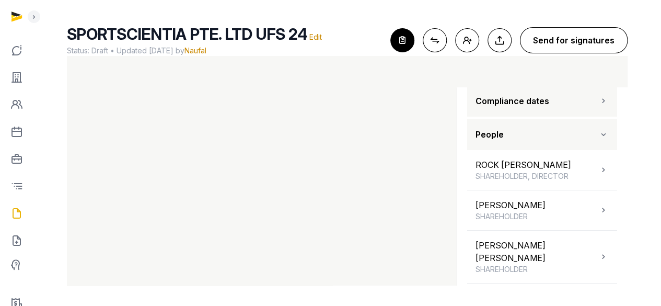
click at [562, 33] on button "Send for signatures" at bounding box center [574, 40] width 108 height 26
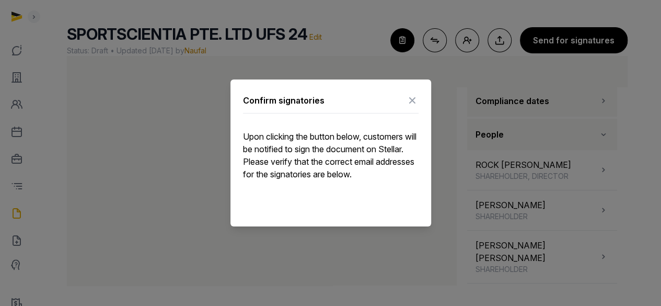
click at [411, 102] on icon at bounding box center [412, 100] width 13 height 17
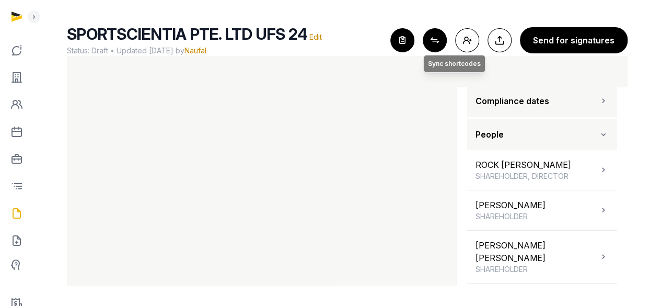
click at [443, 39] on button "Connect shortcodes Sync shortcodes" at bounding box center [435, 40] width 24 height 24
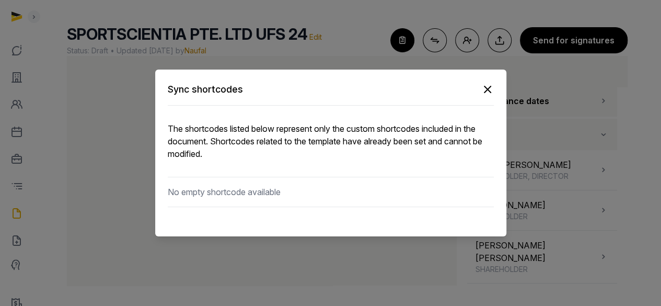
click at [488, 91] on icon "button" at bounding box center [487, 89] width 13 height 13
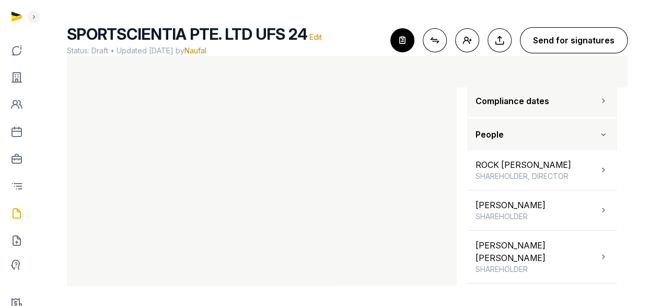
click at [549, 49] on button "Send for signatures" at bounding box center [574, 40] width 108 height 26
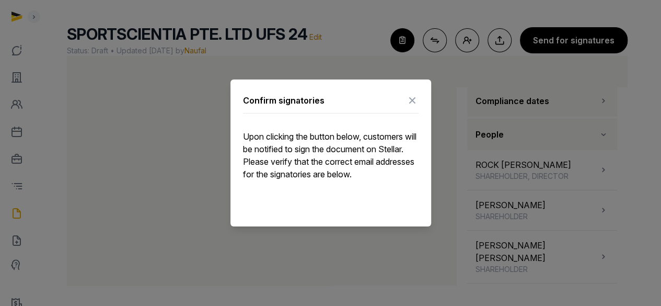
click at [412, 96] on icon at bounding box center [412, 100] width 13 height 17
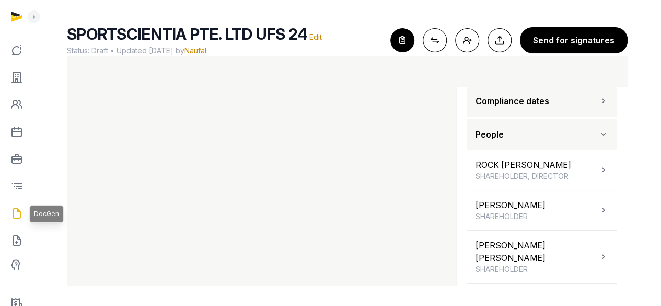
click at [17, 214] on icon at bounding box center [16, 213] width 13 height 17
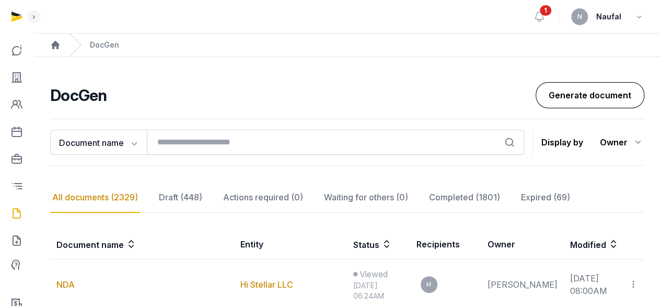
click at [600, 93] on link "Generate document" at bounding box center [590, 95] width 109 height 26
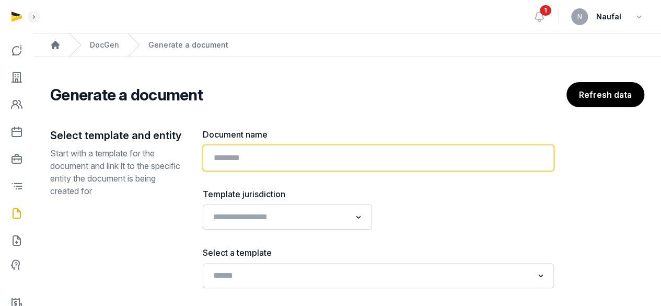
click at [275, 150] on input "text" at bounding box center [378, 158] width 351 height 26
paste input "**********"
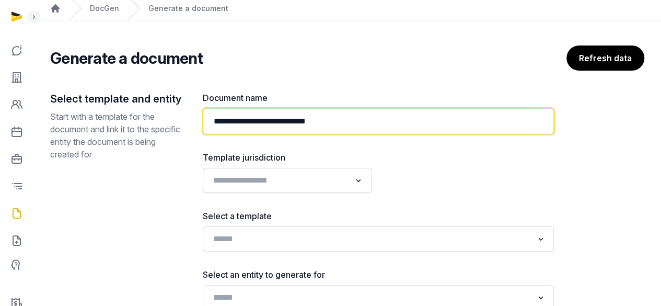
scroll to position [52, 0]
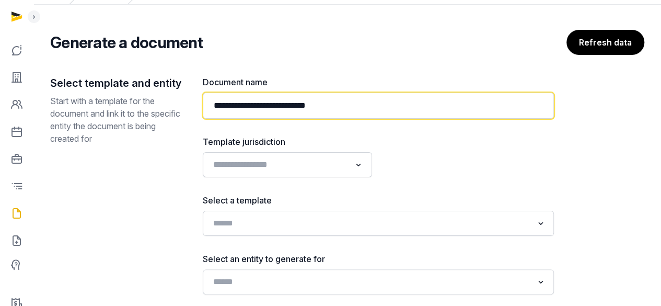
type input "**********"
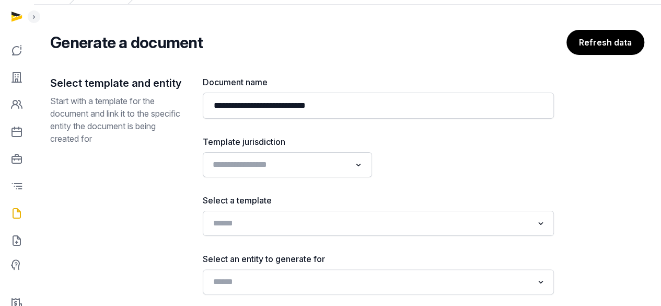
click at [355, 158] on div "Loading..." at bounding box center [359, 163] width 15 height 17
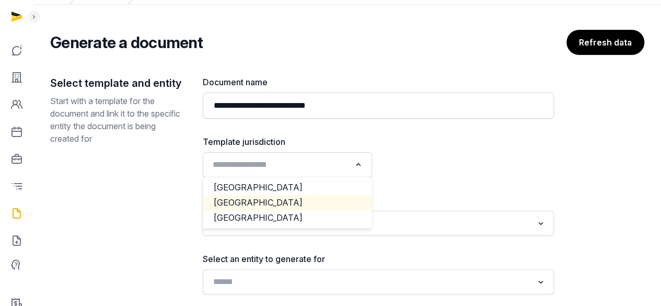
click at [312, 195] on li "Singapore" at bounding box center [287, 202] width 168 height 15
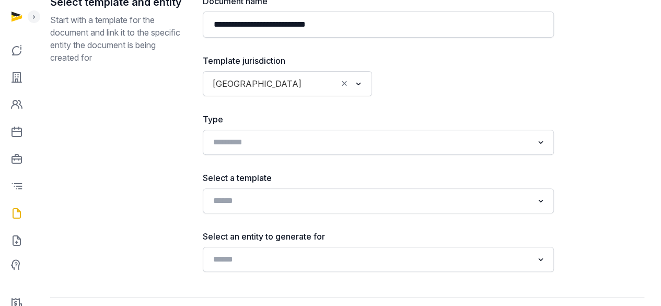
scroll to position [183, 0]
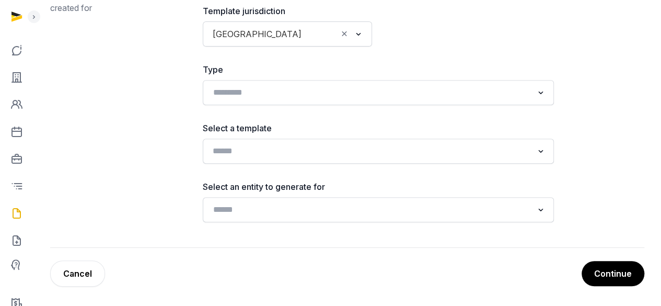
click at [404, 150] on input "Search for option" at bounding box center [371, 151] width 324 height 15
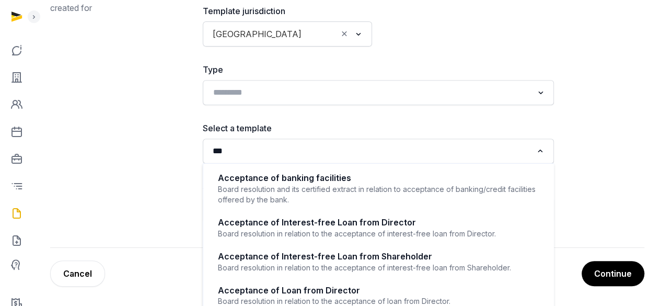
click at [401, 157] on input "***" at bounding box center [371, 151] width 324 height 15
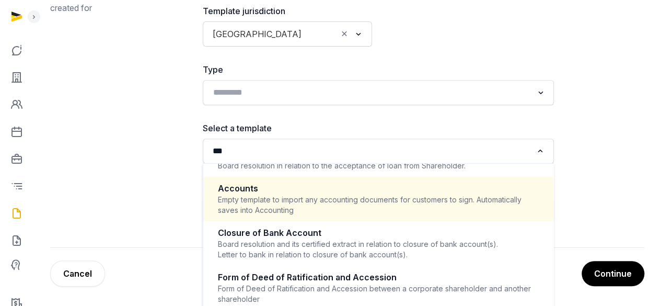
click at [391, 209] on div "Empty template to import any accounting documents for customers to sign. Automa…" at bounding box center [378, 204] width 321 height 21
type input "***"
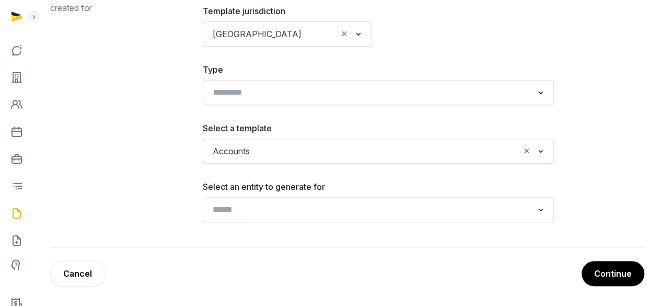
click at [393, 214] on input "Search for option" at bounding box center [371, 209] width 324 height 15
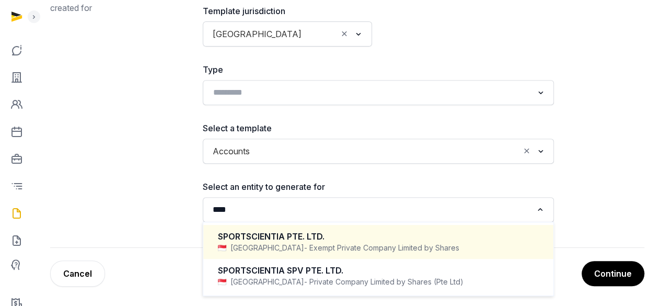
click at [406, 243] on span "- Exempt Private Company Limited by Shares" at bounding box center [381, 248] width 155 height 10
type input "****"
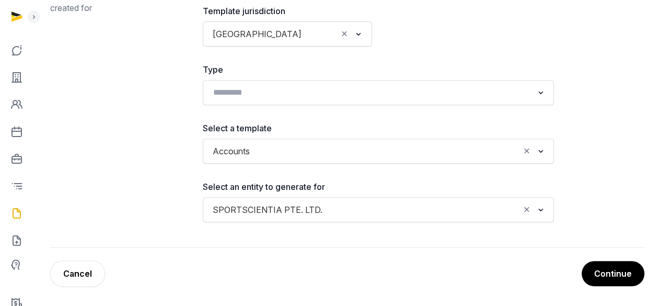
click at [617, 266] on button "Continue" at bounding box center [613, 273] width 63 height 25
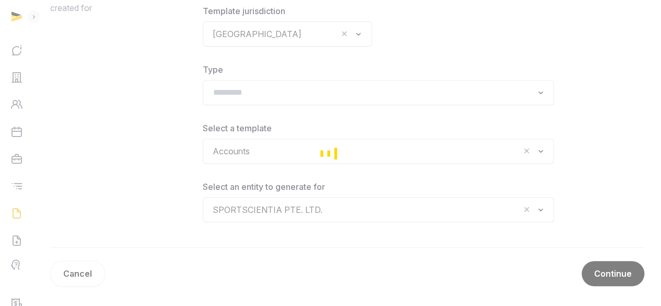
scroll to position [133, 0]
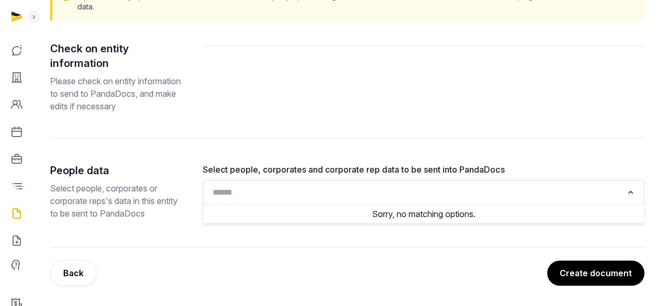
click at [389, 193] on input "Search for option" at bounding box center [416, 192] width 414 height 15
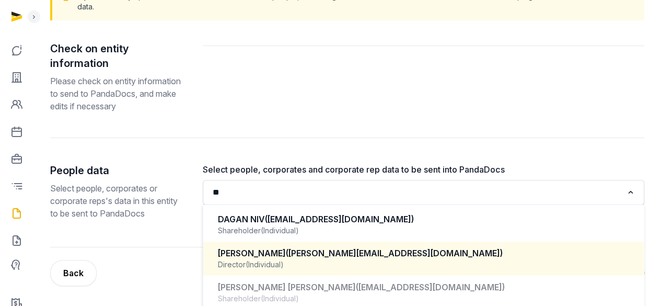
click at [372, 256] on span "(daniel.vale@sportscientia.com)" at bounding box center [394, 253] width 217 height 10
type input "**"
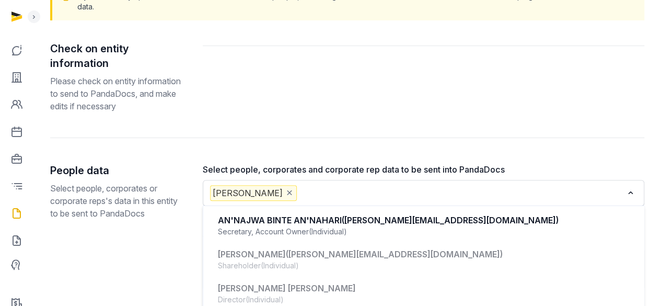
click at [375, 186] on input "Search for option" at bounding box center [461, 193] width 324 height 16
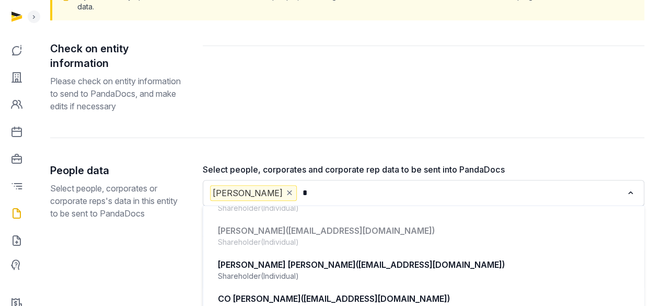
scroll to position [0, 0]
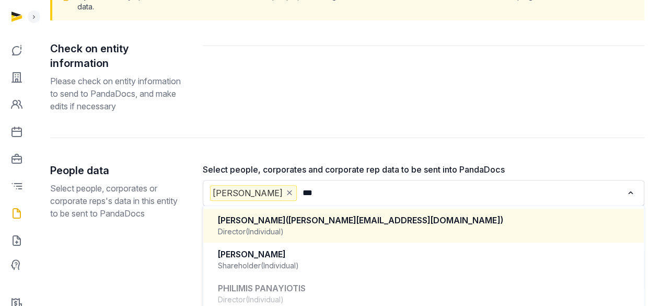
click at [382, 222] on span "(peter.lazou@sportscientia.com)" at bounding box center [394, 220] width 217 height 10
type input "***"
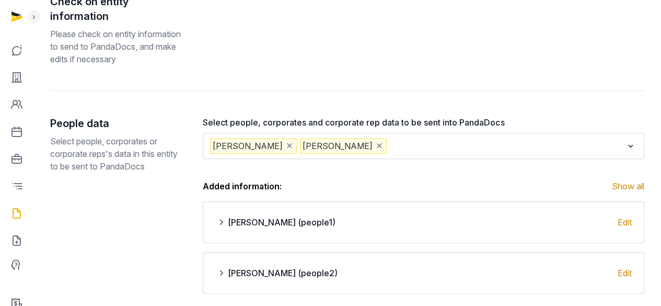
scroll to position [237, 0]
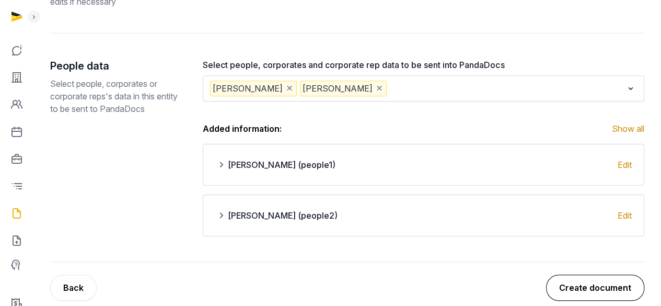
click at [600, 288] on button "Create document" at bounding box center [595, 287] width 98 height 26
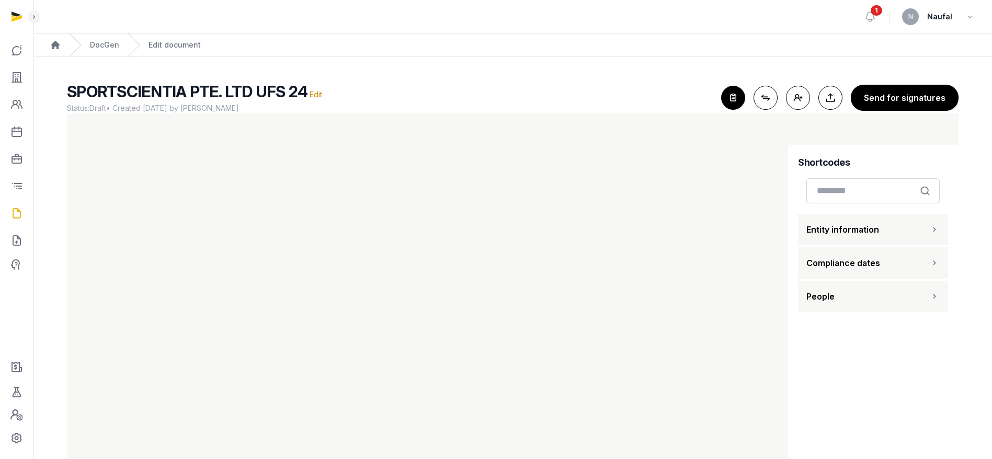
scroll to position [10, 0]
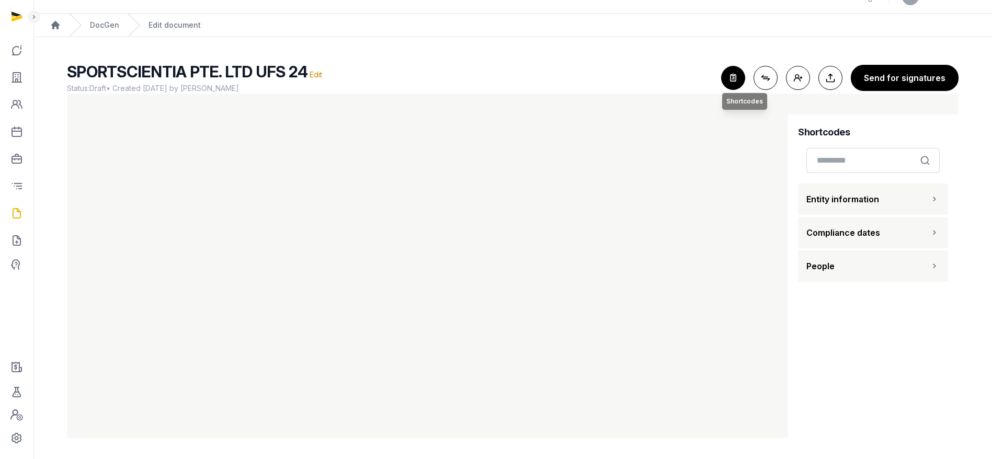
click at [661, 82] on icon "button" at bounding box center [732, 77] width 23 height 23
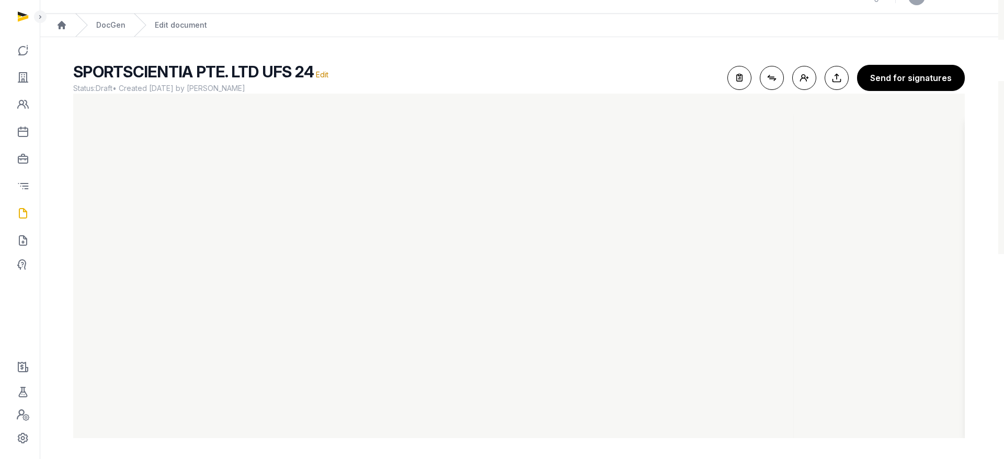
scroll to position [0, 0]
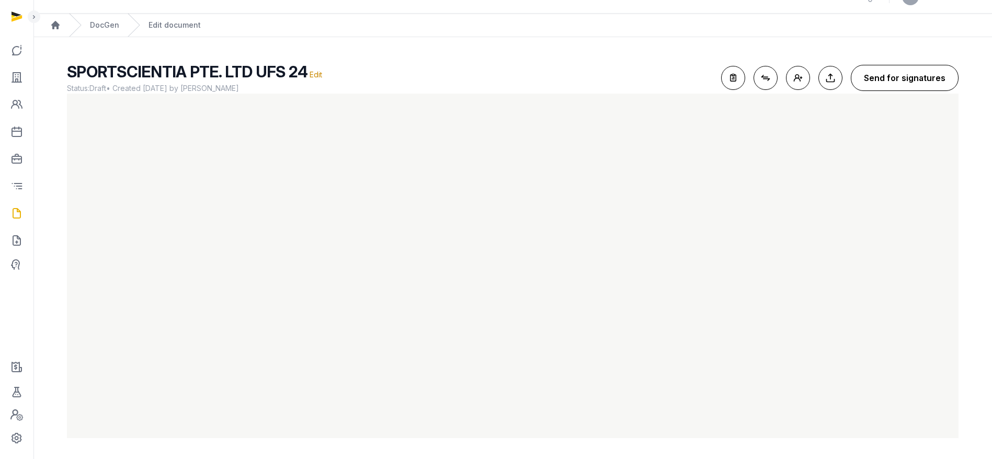
click at [661, 79] on button "Send for signatures" at bounding box center [904, 78] width 108 height 26
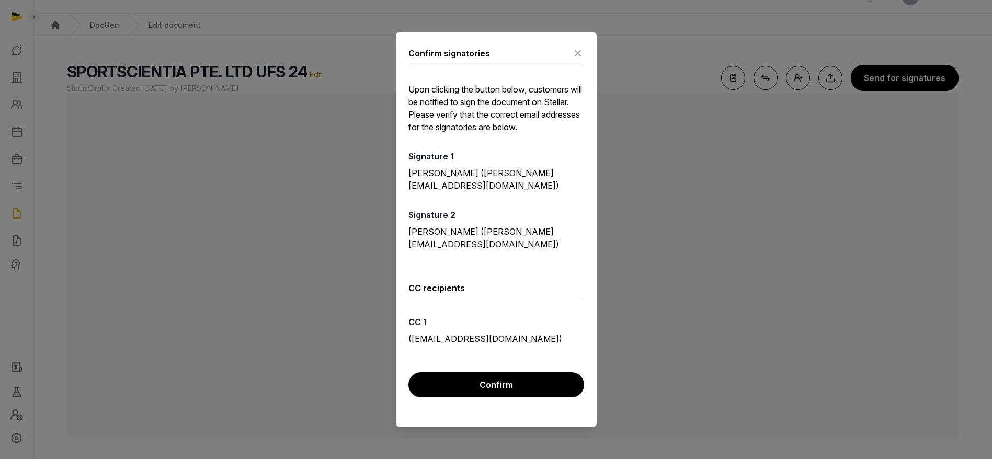
click at [529, 305] on button "Confirm" at bounding box center [496, 384] width 176 height 25
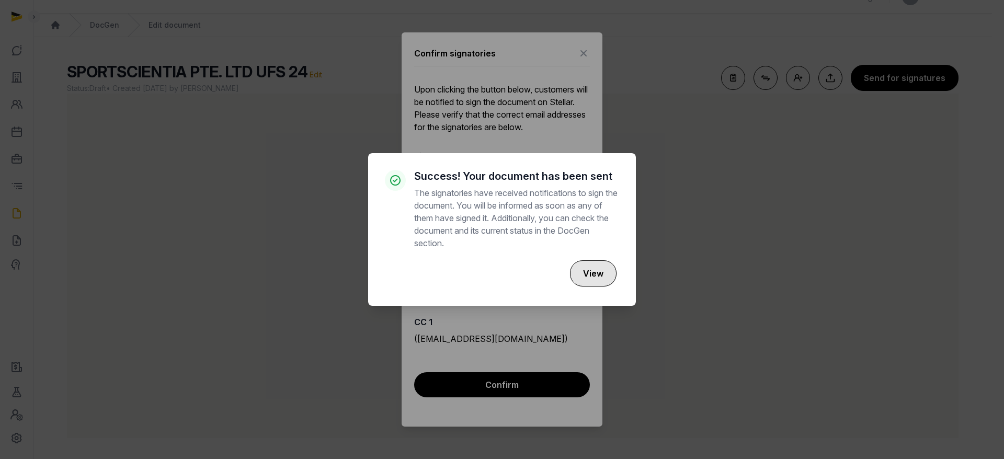
click at [590, 263] on button "View" at bounding box center [593, 273] width 47 height 26
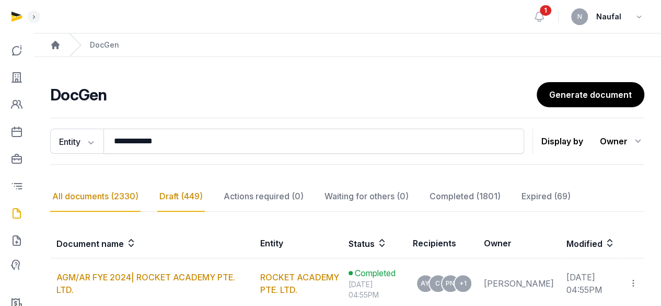
click at [222, 200] on div "Draft (449)" at bounding box center [264, 196] width 84 height 30
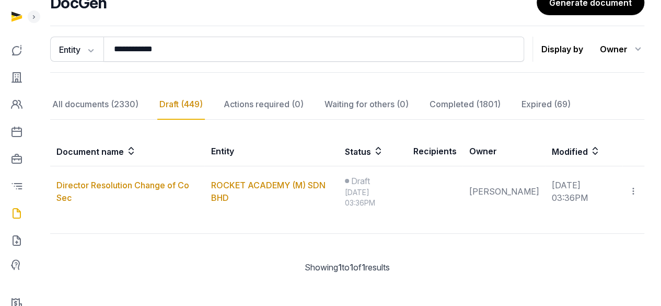
scroll to position [96, 0]
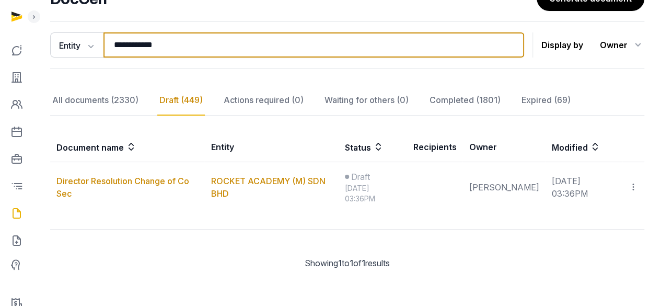
drag, startPoint x: 205, startPoint y: 45, endPoint x: 34, endPoint y: 30, distance: 171.6
click at [5, 28] on div "**********" at bounding box center [330, 105] width 661 height 403
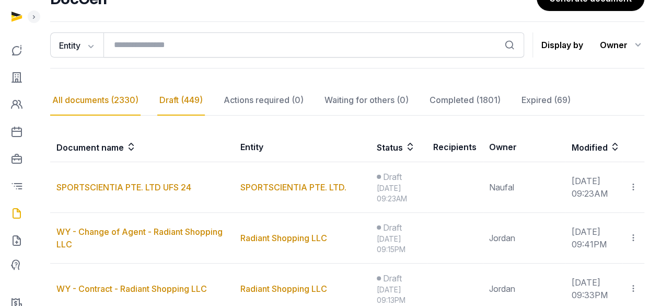
click at [101, 94] on div "All documents (2330)" at bounding box center [95, 100] width 90 height 30
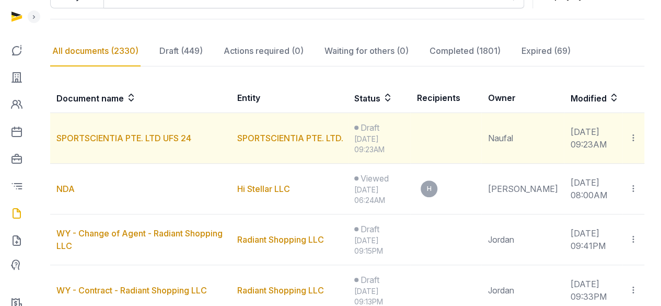
scroll to position [201, 0]
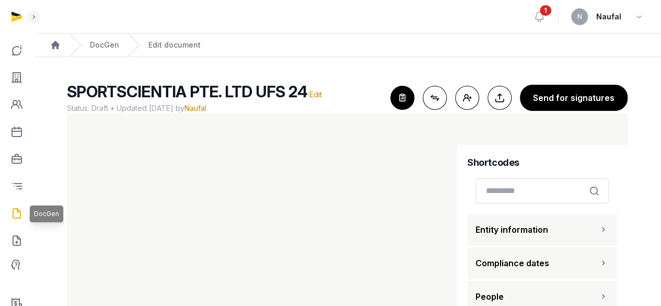
click at [16, 203] on link at bounding box center [16, 213] width 25 height 25
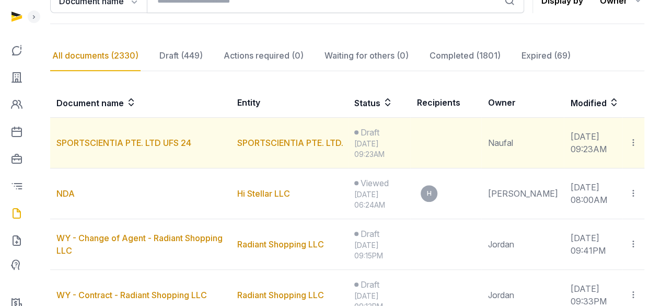
scroll to position [157, 0]
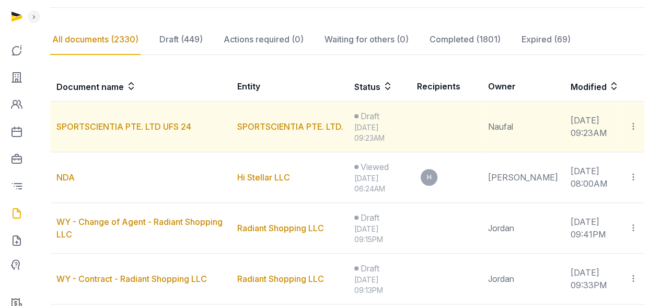
click at [631, 128] on icon at bounding box center [633, 126] width 9 height 11
click at [266, 116] on td "SPORTSCIENTIA PTE. LTD." at bounding box center [289, 126] width 117 height 51
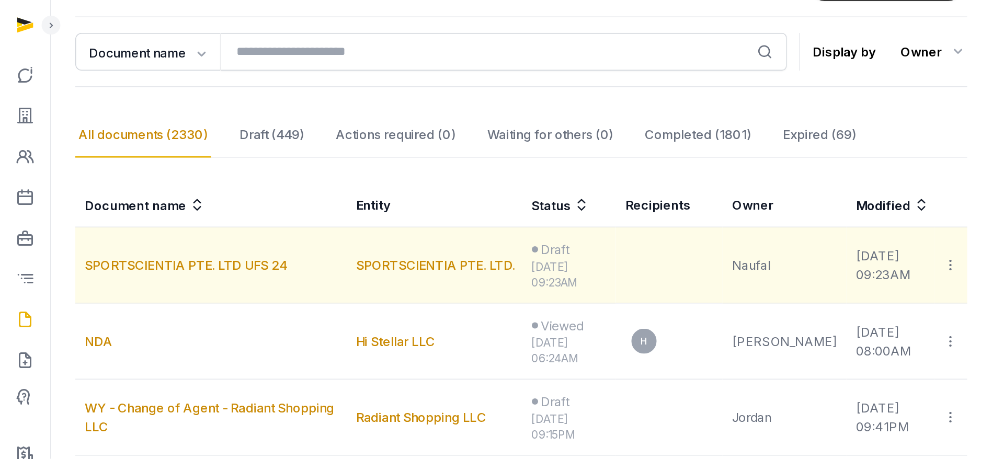
scroll to position [105, 0]
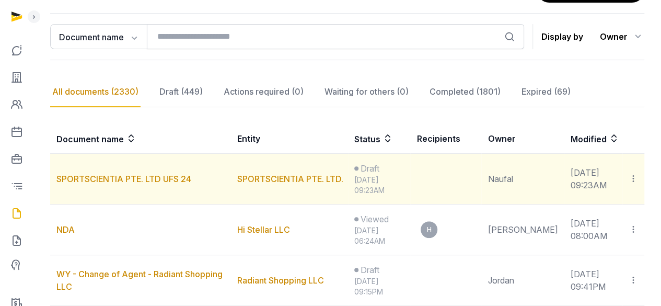
click at [634, 177] on icon at bounding box center [633, 178] width 9 height 11
click at [574, 230] on span "Delete" at bounding box center [577, 228] width 25 height 10
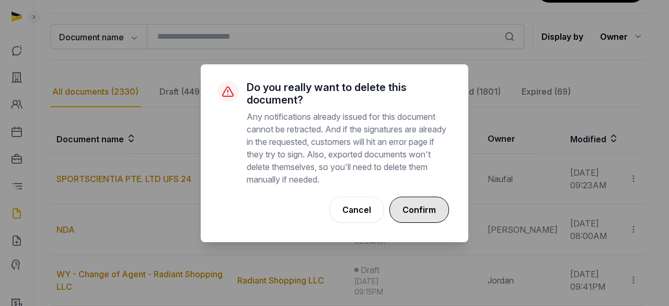
click at [409, 205] on button "Confirm" at bounding box center [419, 210] width 60 height 26
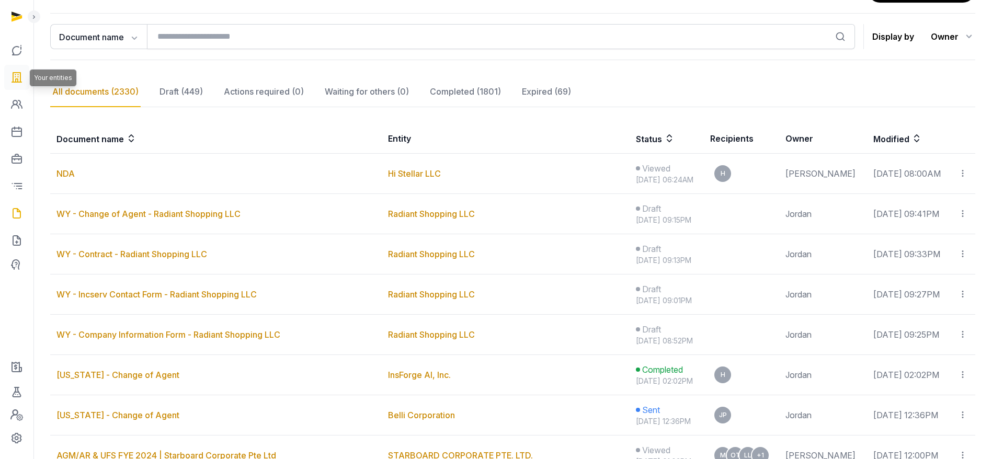
click at [21, 76] on icon at bounding box center [16, 77] width 13 height 17
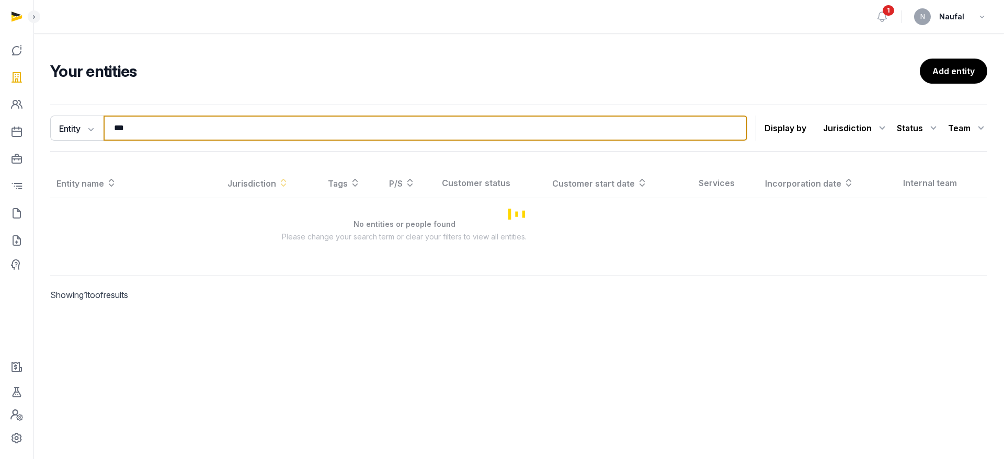
click at [242, 131] on input "***" at bounding box center [424, 128] width 643 height 25
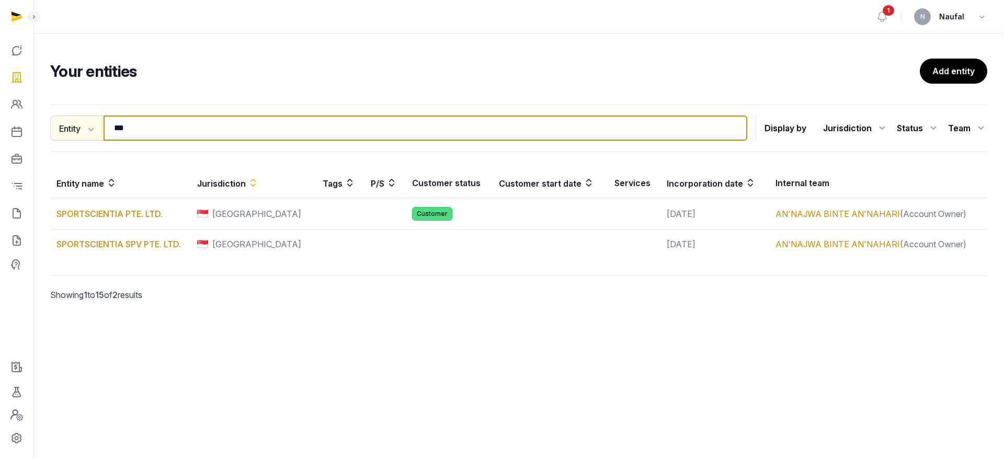
drag, startPoint x: 242, startPoint y: 131, endPoint x: 95, endPoint y: 133, distance: 147.4
click at [95, 133] on div "Entity Entity People Tags Services *** Search" at bounding box center [398, 128] width 697 height 25
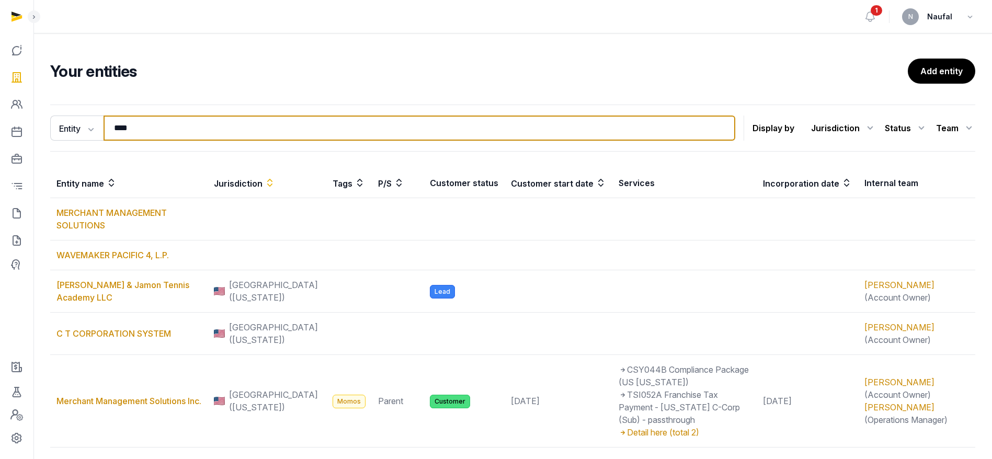
type input "****"
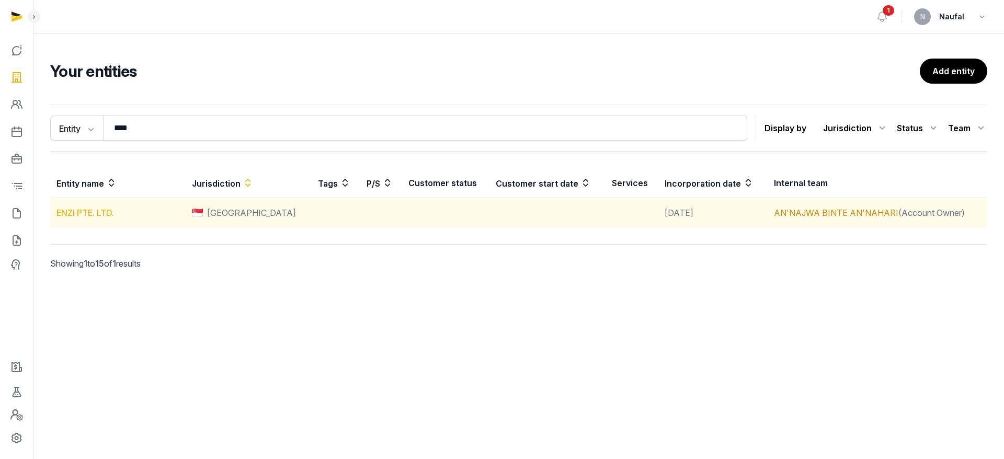
click at [111, 208] on link "ENZI PTE. LTD." at bounding box center [84, 213] width 57 height 10
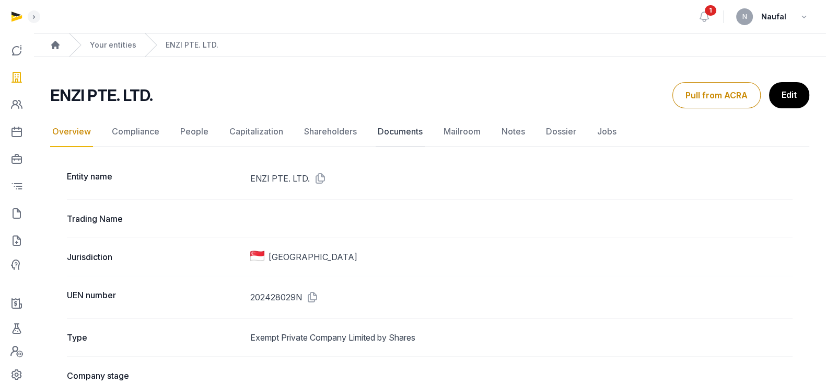
click at [389, 130] on link "Documents" at bounding box center [400, 132] width 49 height 30
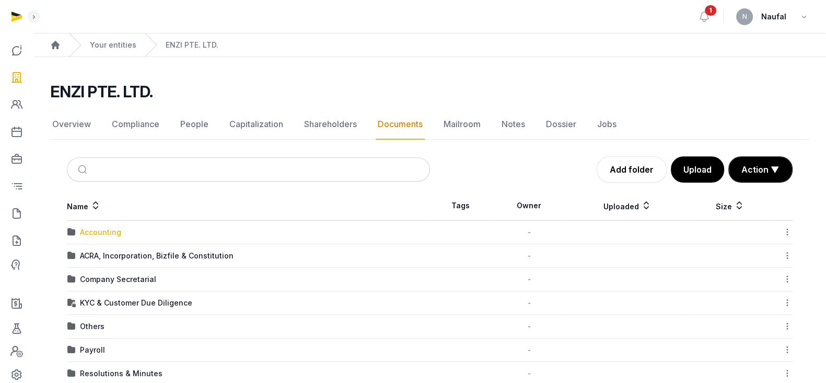
click at [105, 231] on div "Accounting" at bounding box center [100, 232] width 41 height 10
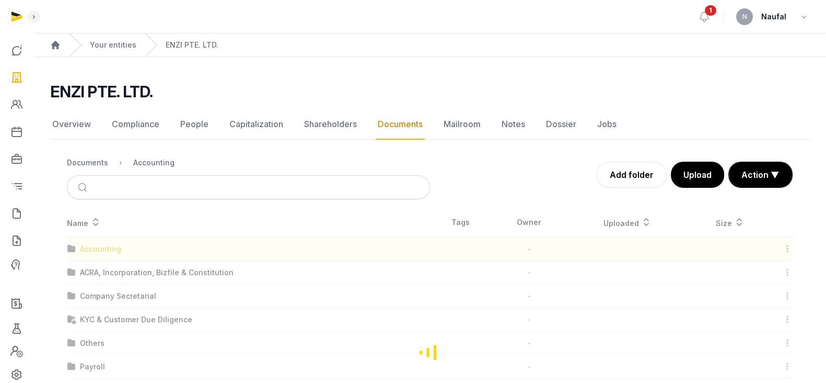
click at [105, 231] on div "Loading" at bounding box center [430, 352] width 760 height 288
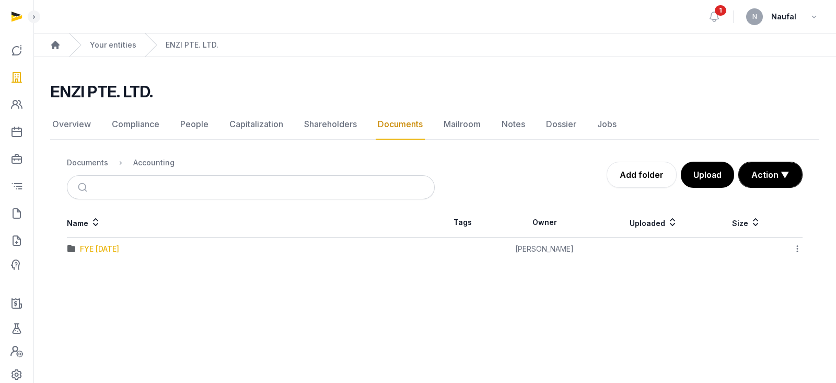
click at [105, 249] on div "FYE [DATE]" at bounding box center [99, 249] width 39 height 10
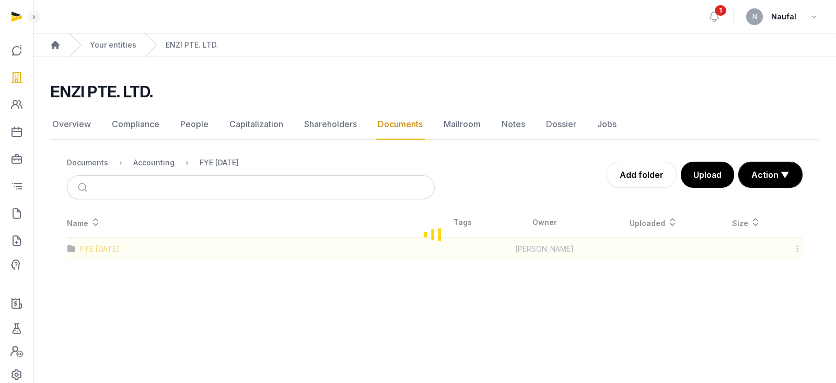
click at [105, 249] on div "Loading" at bounding box center [434, 234] width 769 height 53
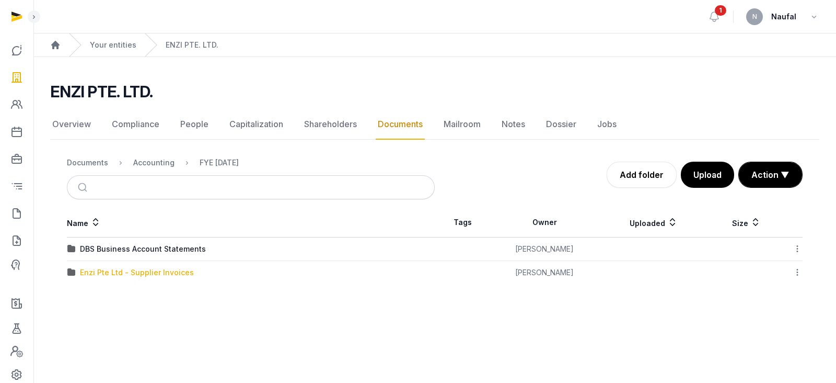
click at [157, 268] on div "Enzi Pte Ltd - Supplier Invoices" at bounding box center [137, 272] width 114 height 10
click at [0, 0] on div "Loading" at bounding box center [0, 0] width 0 height 0
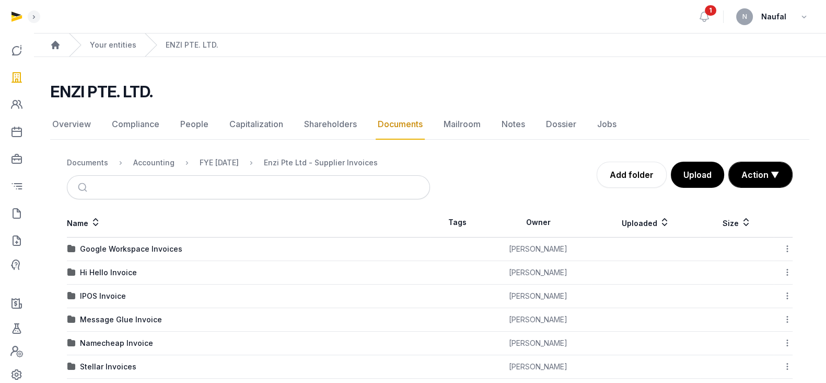
click at [404, 122] on link "Documents" at bounding box center [400, 124] width 49 height 30
click at [239, 162] on div "FYE [DATE]" at bounding box center [219, 162] width 39 height 10
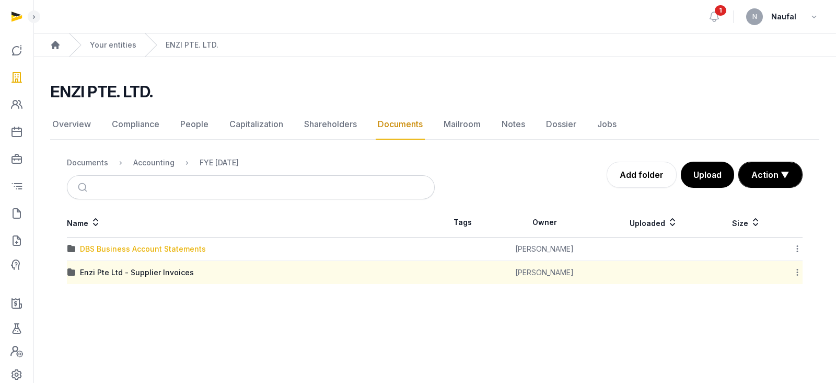
click at [125, 241] on td "DBS Business Account Statements" at bounding box center [251, 249] width 368 height 24
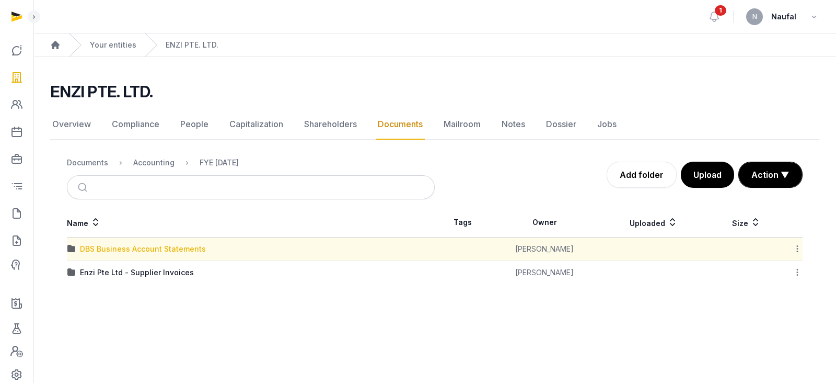
click at [129, 246] on div "DBS Business Account Statements" at bounding box center [143, 249] width 126 height 10
click at [0, 0] on div "Loading" at bounding box center [0, 0] width 0 height 0
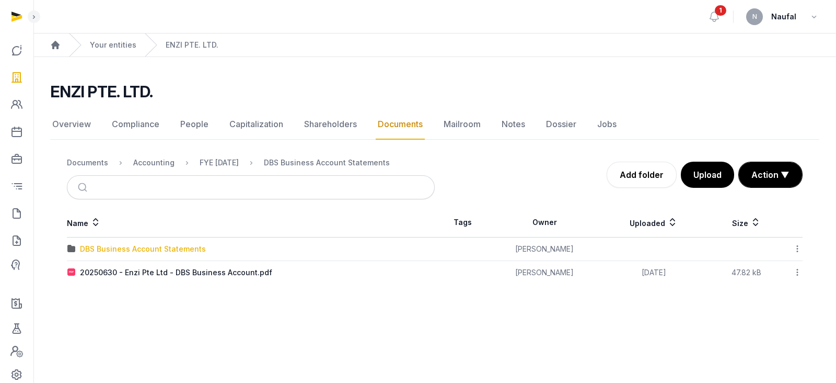
click at [175, 253] on div "DBS Business Account Statements" at bounding box center [143, 249] width 126 height 10
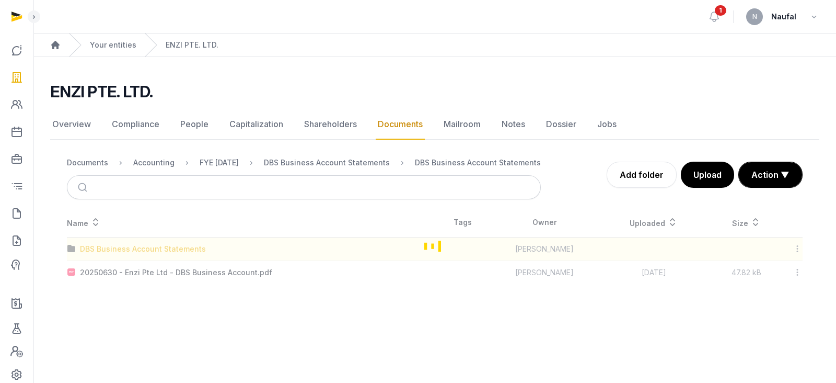
click at [175, 253] on div "Loading" at bounding box center [434, 246] width 769 height 76
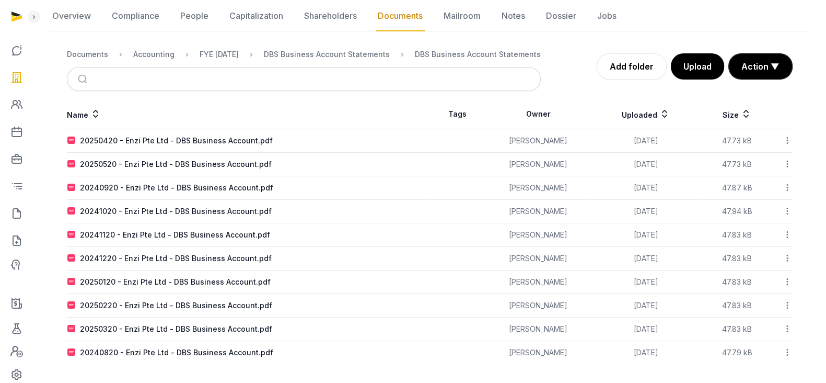
scroll to position [109, 0]
click at [669, 68] on button "Action ▼" at bounding box center [760, 65] width 63 height 25
click at [669, 172] on div "Name Tags Owner Uploaded Size 20250420 - Enzi Pte Ltd - DBS Business Account.pd…" at bounding box center [430, 231] width 760 height 264
click at [121, 305] on div "20240820 - Enzi Pte Ltd - DBS Business Account.pdf" at bounding box center [176, 352] width 193 height 10
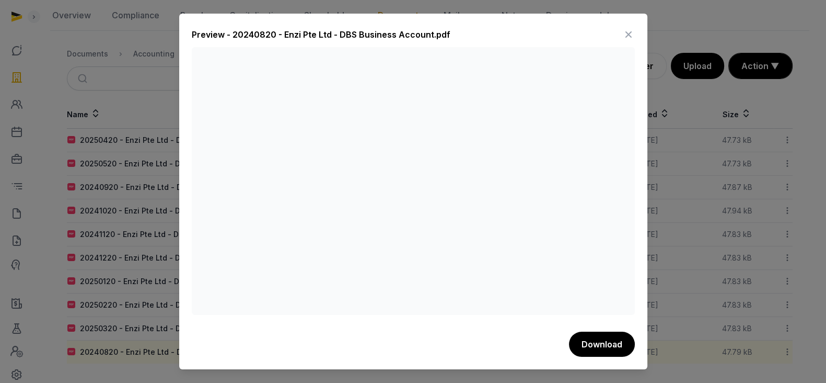
click at [630, 32] on icon at bounding box center [629, 34] width 13 height 17
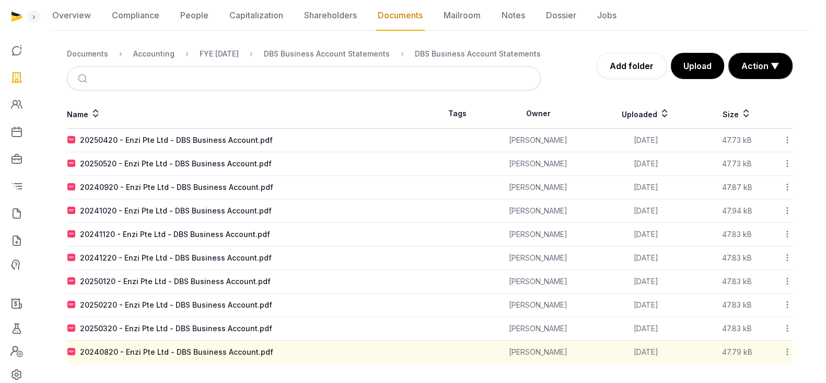
click at [669, 140] on icon at bounding box center [787, 139] width 9 height 11
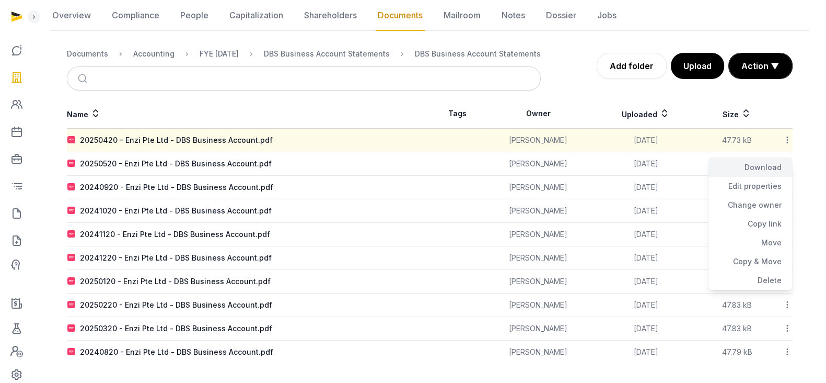
click at [669, 177] on div "Download" at bounding box center [751, 186] width 84 height 19
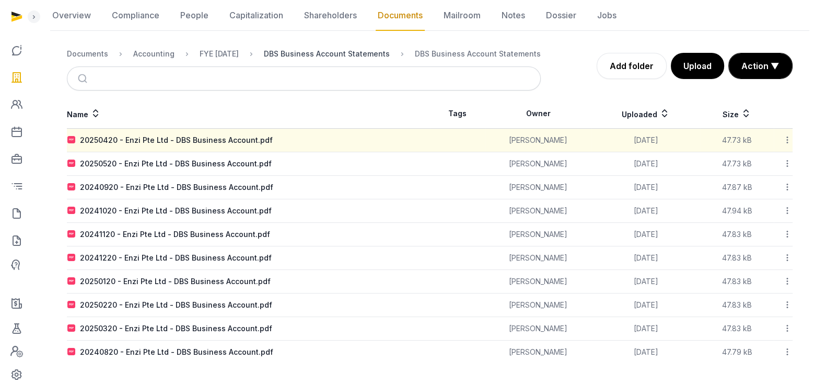
click at [371, 53] on div "DBS Business Account Statements" at bounding box center [327, 54] width 126 height 10
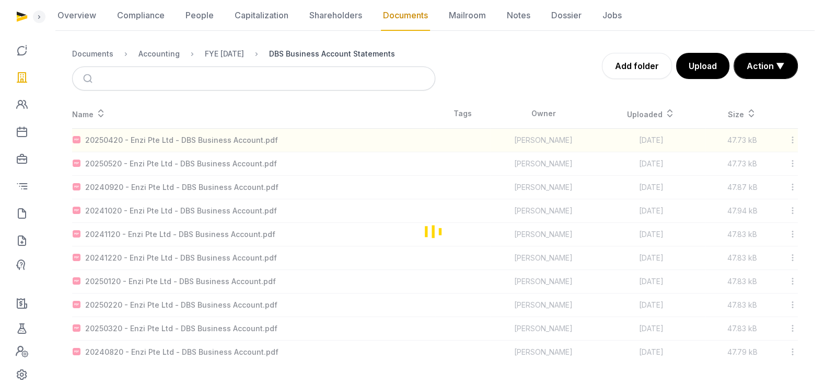
scroll to position [0, 0]
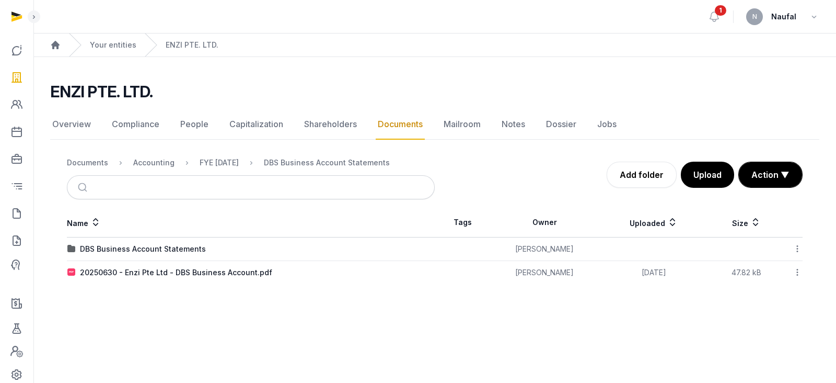
click at [669, 247] on icon at bounding box center [797, 248] width 9 height 11
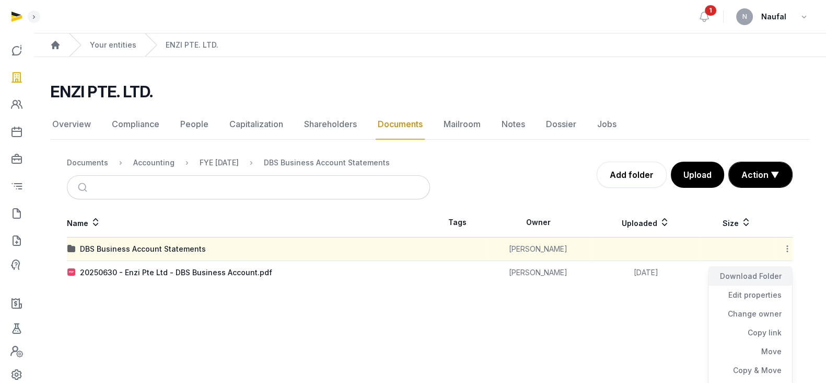
click at [669, 285] on div "Download Folder" at bounding box center [751, 294] width 84 height 19
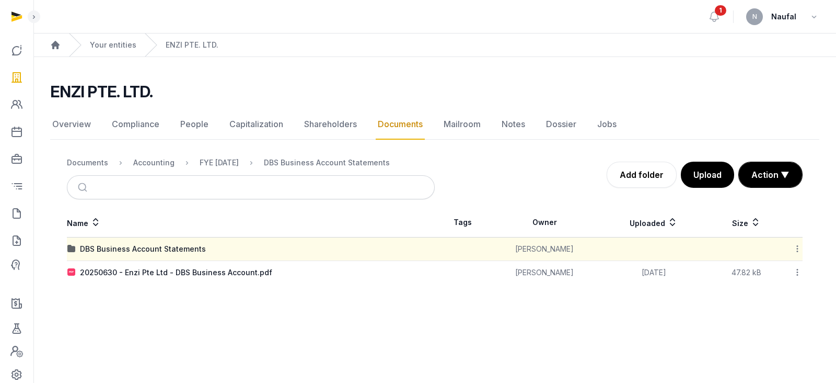
click at [669, 271] on icon at bounding box center [797, 272] width 9 height 11
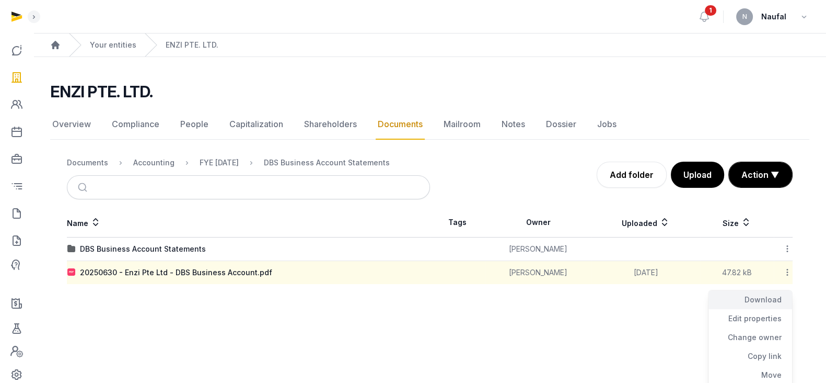
click at [669, 305] on div "Download" at bounding box center [751, 318] width 84 height 19
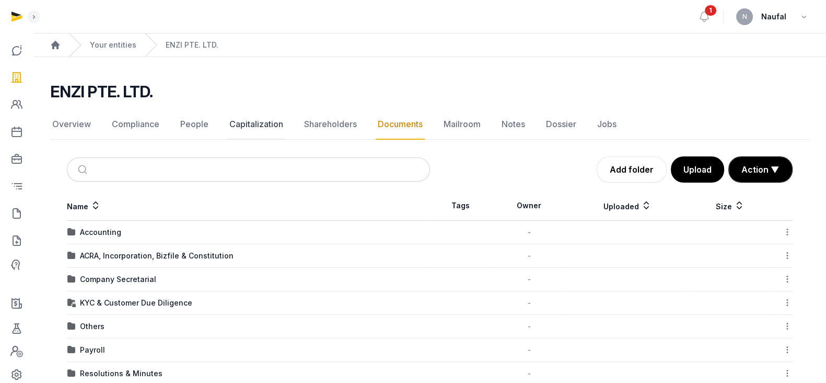
click at [243, 124] on link "Capitalization" at bounding box center [256, 124] width 58 height 30
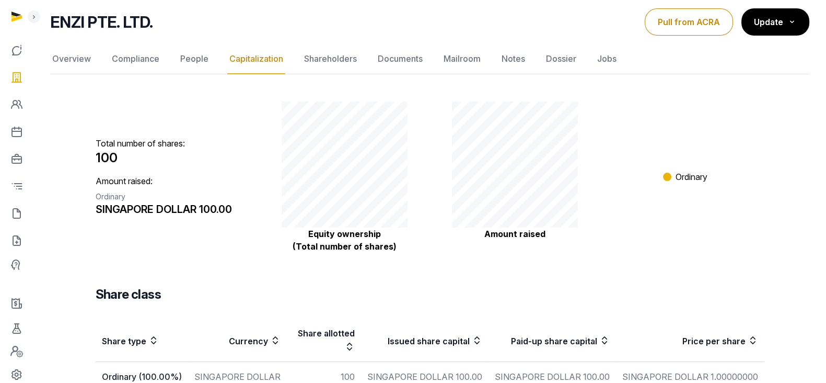
scroll to position [16, 0]
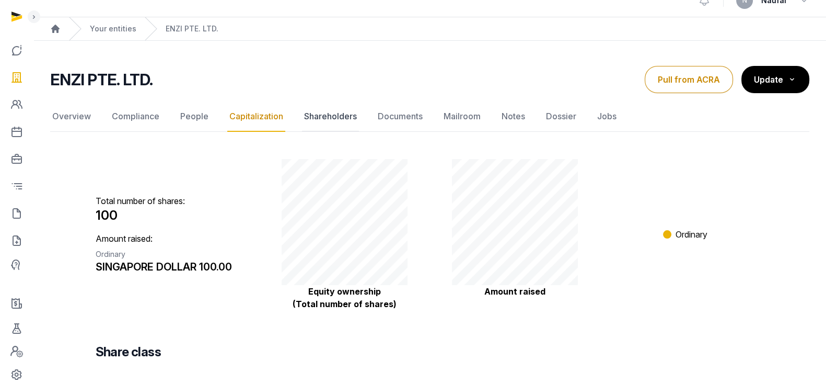
click at [308, 116] on link "Shareholders" at bounding box center [330, 116] width 57 height 30
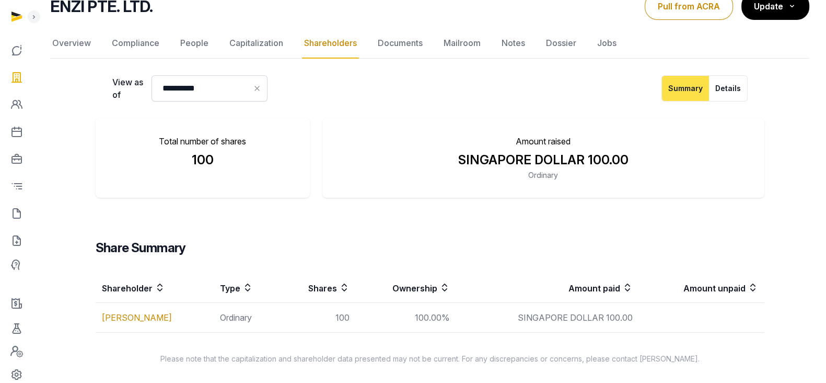
scroll to position [91, 0]
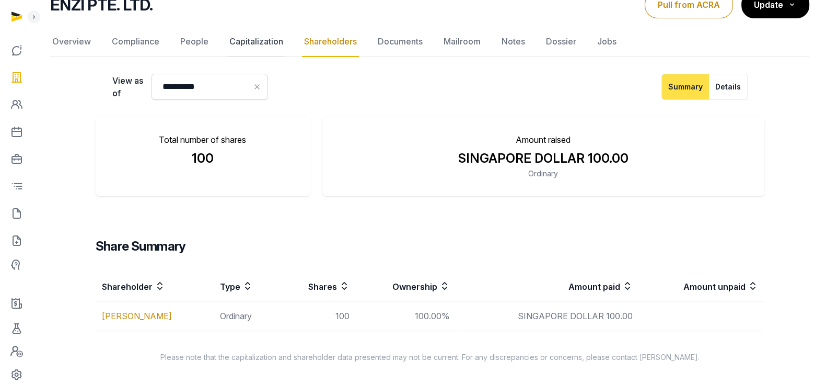
click at [241, 37] on link "Capitalization" at bounding box center [256, 42] width 58 height 30
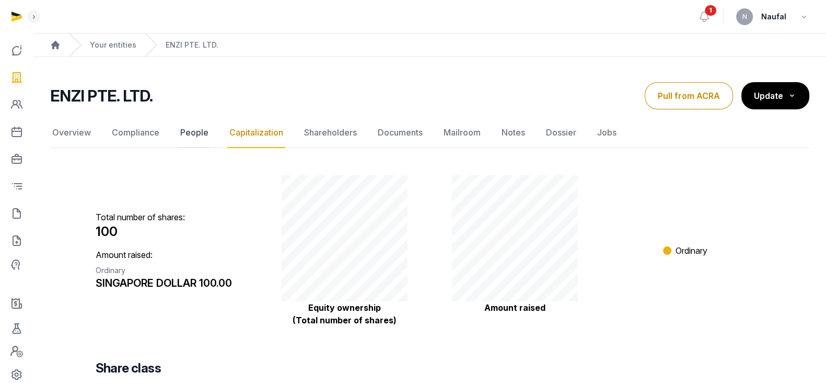
click at [183, 138] on link "People" at bounding box center [194, 133] width 32 height 30
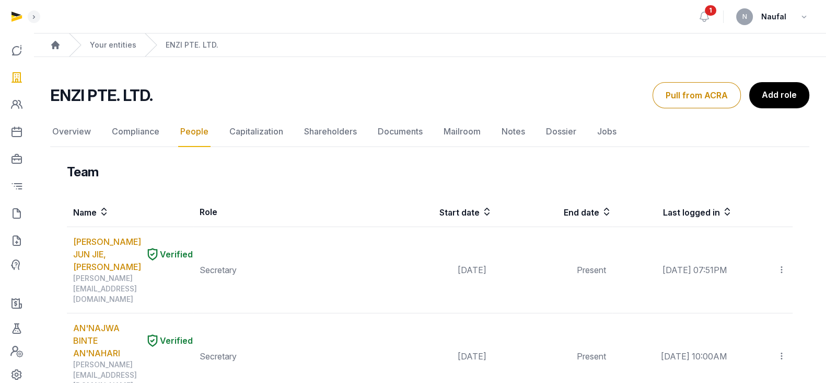
click at [708, 4] on div "1 N Naufal" at bounding box center [753, 16] width 111 height 33
click at [705, 15] on icon at bounding box center [704, 16] width 13 height 13
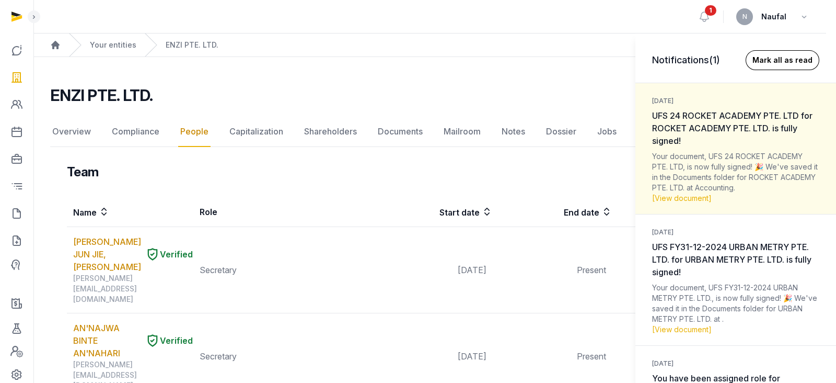
click at [776, 59] on button "Mark all as read" at bounding box center [783, 60] width 74 height 20
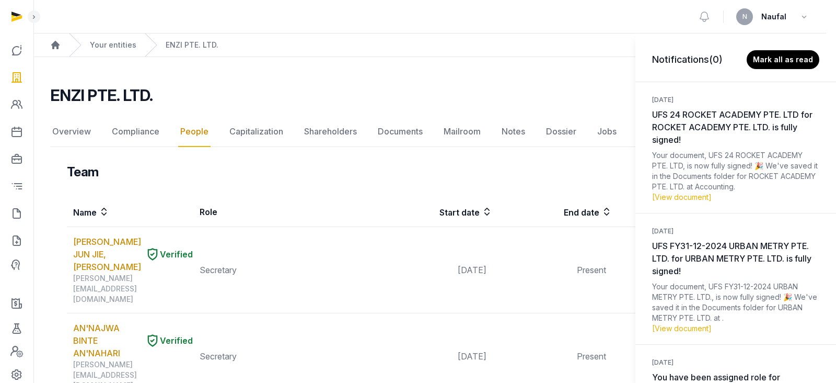
click at [396, 130] on div "Notifications (0) Mark all as read 2 days ago UFS 24 ROCKET ACADEMY PTE. LTD fo…" at bounding box center [418, 191] width 836 height 383
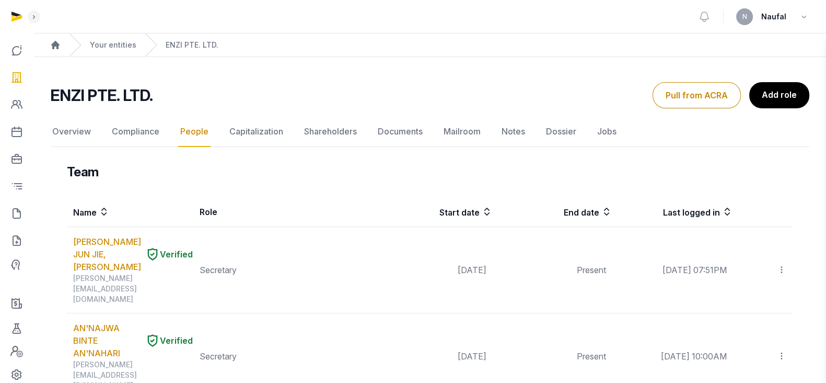
click at [400, 129] on div "Notifications (0) Mark all as read 2 days ago UFS 24 ROCKET ACADEMY PTE. LTD fo…" at bounding box center [413, 191] width 826 height 383
click at [404, 132] on link "Documents" at bounding box center [400, 132] width 49 height 30
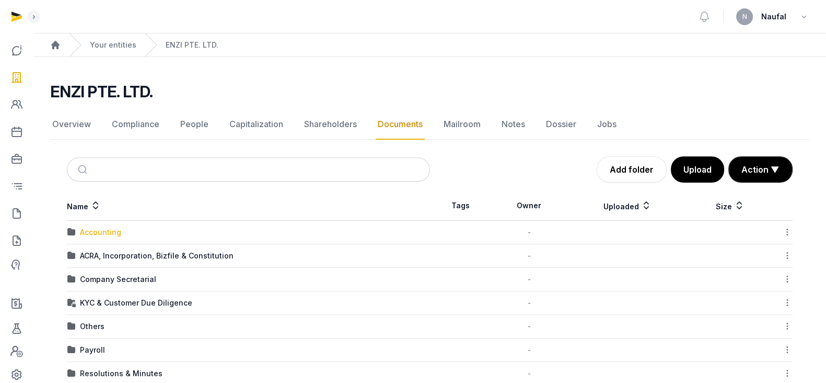
click at [91, 233] on div "Accounting" at bounding box center [100, 232] width 41 height 10
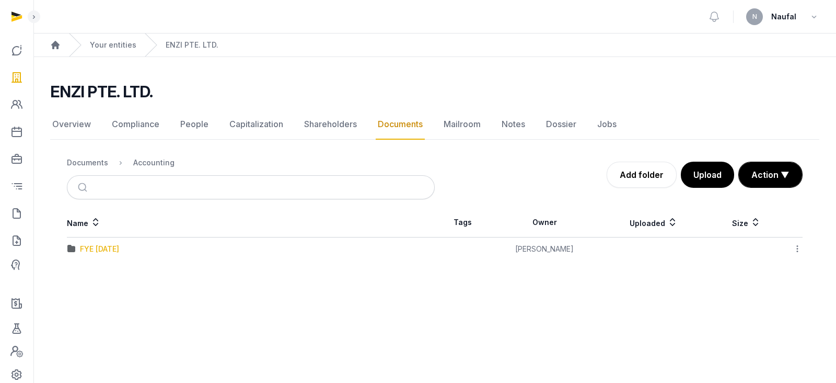
click at [119, 251] on div "FYE [DATE]" at bounding box center [99, 249] width 39 height 10
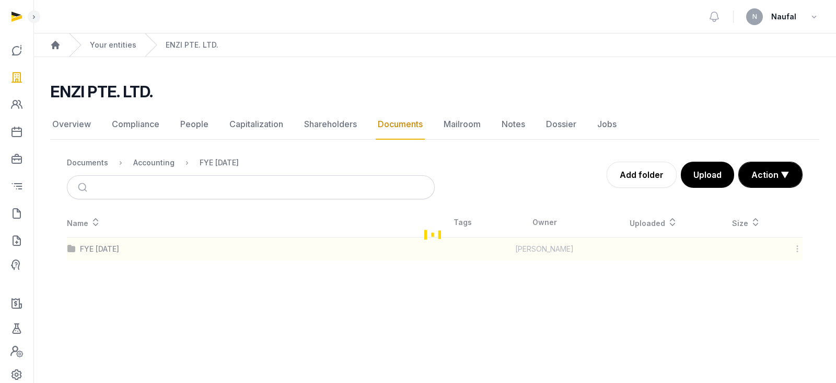
click at [127, 251] on div "Loading" at bounding box center [434, 234] width 769 height 53
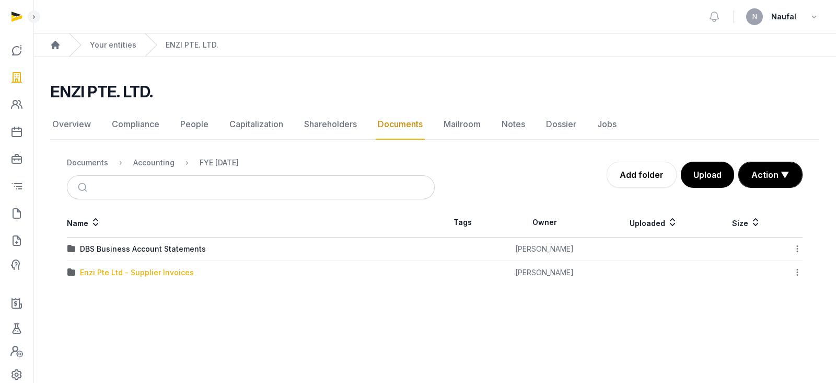
click at [144, 272] on div "Enzi Pte Ltd - Supplier Invoices" at bounding box center [137, 272] width 114 height 10
click at [0, 0] on div "Loading" at bounding box center [0, 0] width 0 height 0
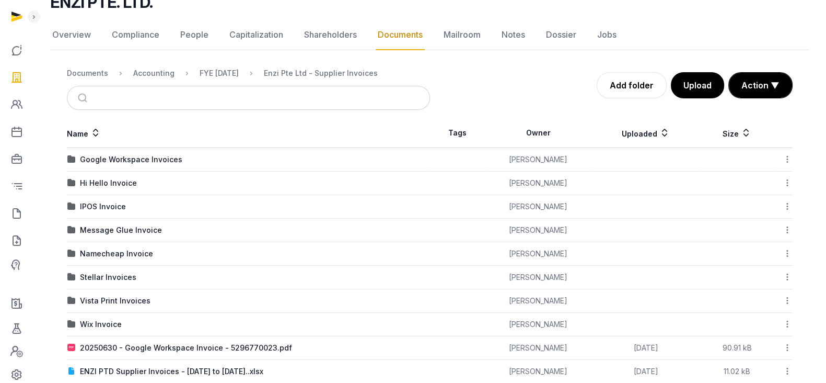
scroll to position [109, 0]
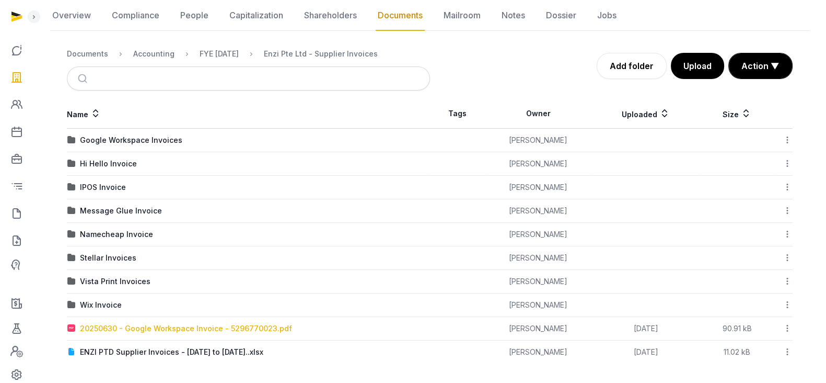
click at [226, 329] on div "20250630 - Google Workspace Invoice - 5296770023.pdf" at bounding box center [186, 328] width 212 height 10
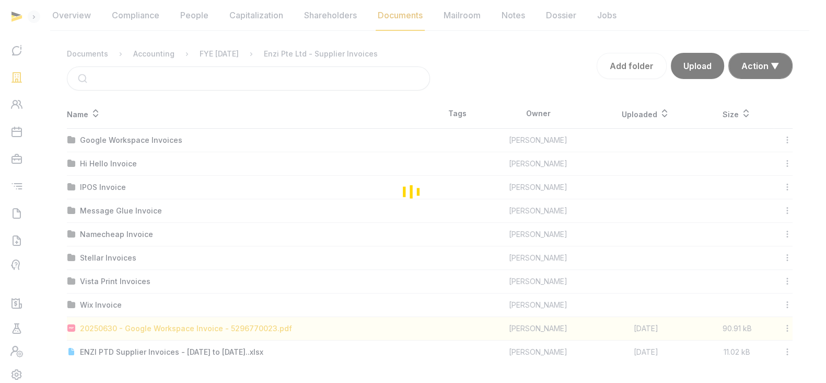
click at [226, 329] on div "Loading" at bounding box center [413, 191] width 826 height 383
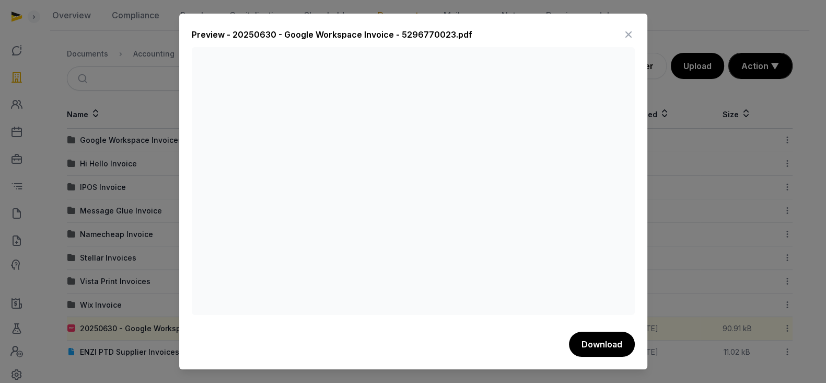
click at [627, 35] on icon at bounding box center [629, 34] width 13 height 17
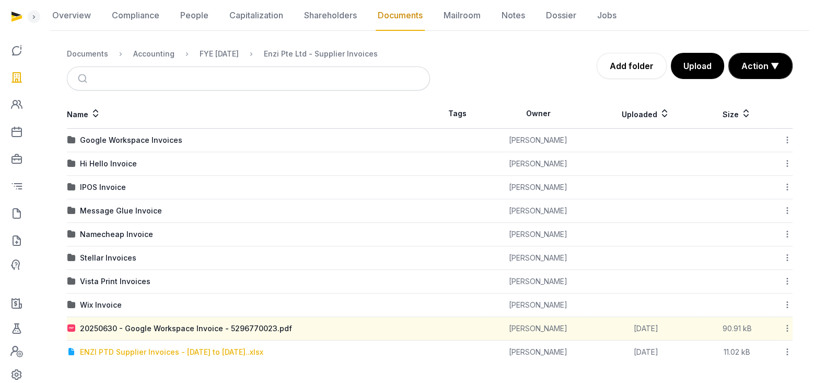
click at [263, 353] on div "ENZI PTD Supplier Invoices - 1 July 2024 to 30 June 2025..xlsx" at bounding box center [171, 352] width 183 height 10
click at [0, 0] on div "Loading" at bounding box center [0, 0] width 0 height 0
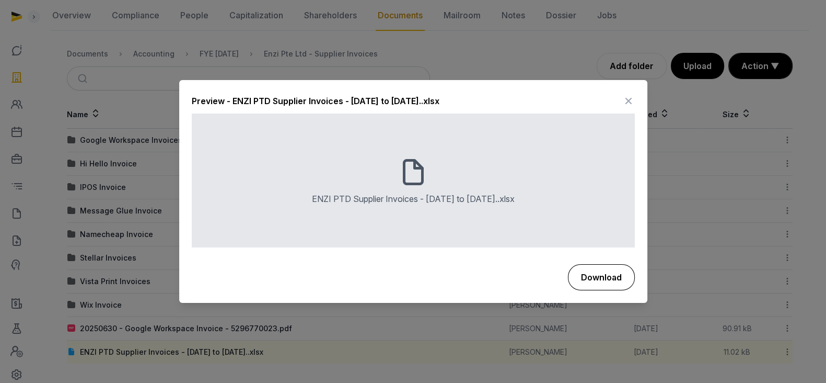
click at [580, 272] on button "Download" at bounding box center [601, 277] width 67 height 26
click at [634, 103] on icon at bounding box center [629, 101] width 13 height 17
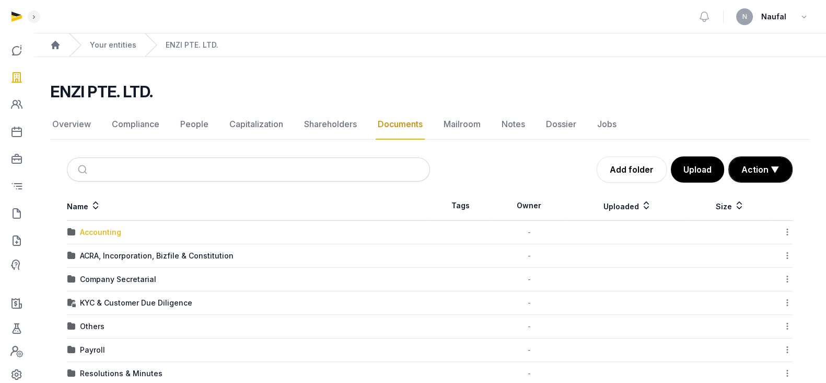
click at [91, 229] on div "Accounting" at bounding box center [100, 232] width 41 height 10
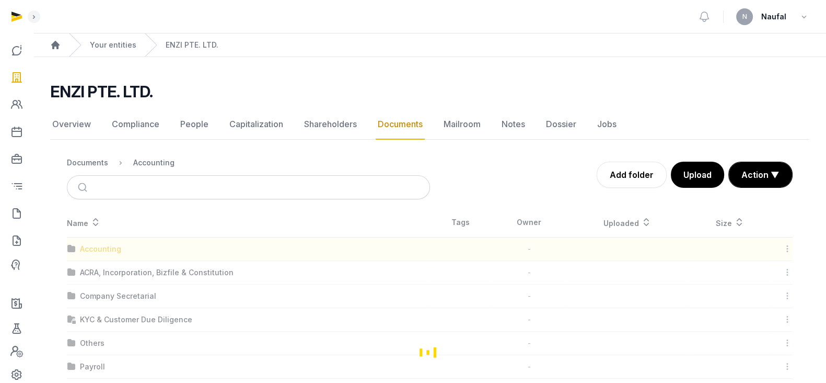
click at [91, 229] on div "Loading" at bounding box center [430, 352] width 760 height 288
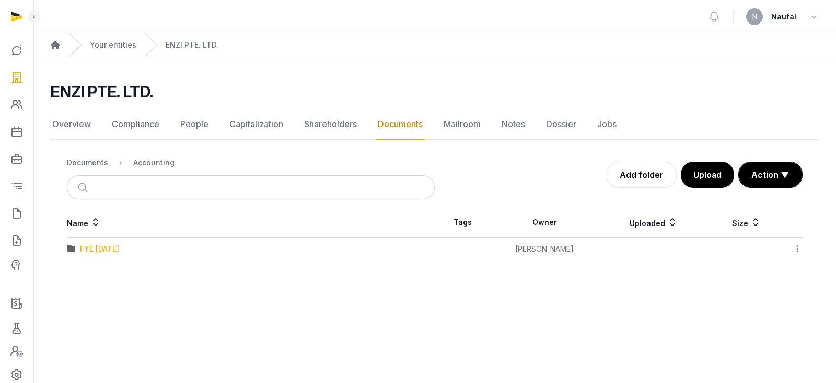
click at [119, 247] on div "FYE [DATE]" at bounding box center [99, 249] width 39 height 10
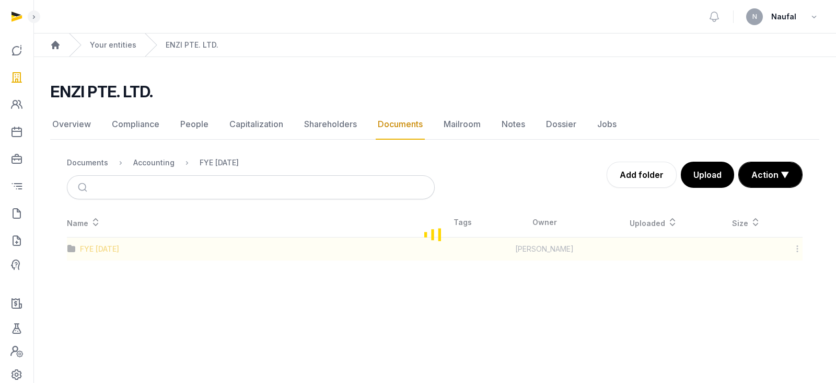
click at [132, 247] on div "Loading" at bounding box center [434, 234] width 769 height 53
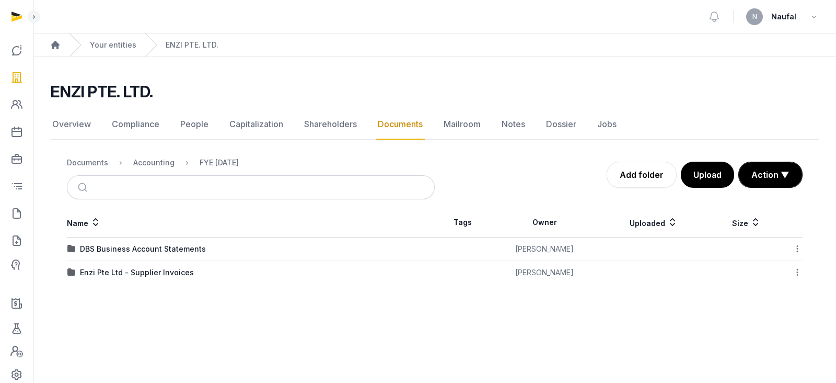
click at [795, 271] on icon at bounding box center [797, 272] width 9 height 11
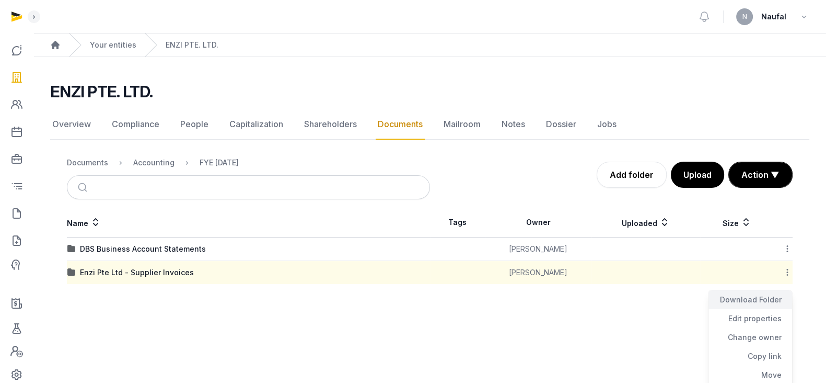
click at [769, 309] on div "Download Folder" at bounding box center [751, 318] width 84 height 19
